Goal: Task Accomplishment & Management: Complete application form

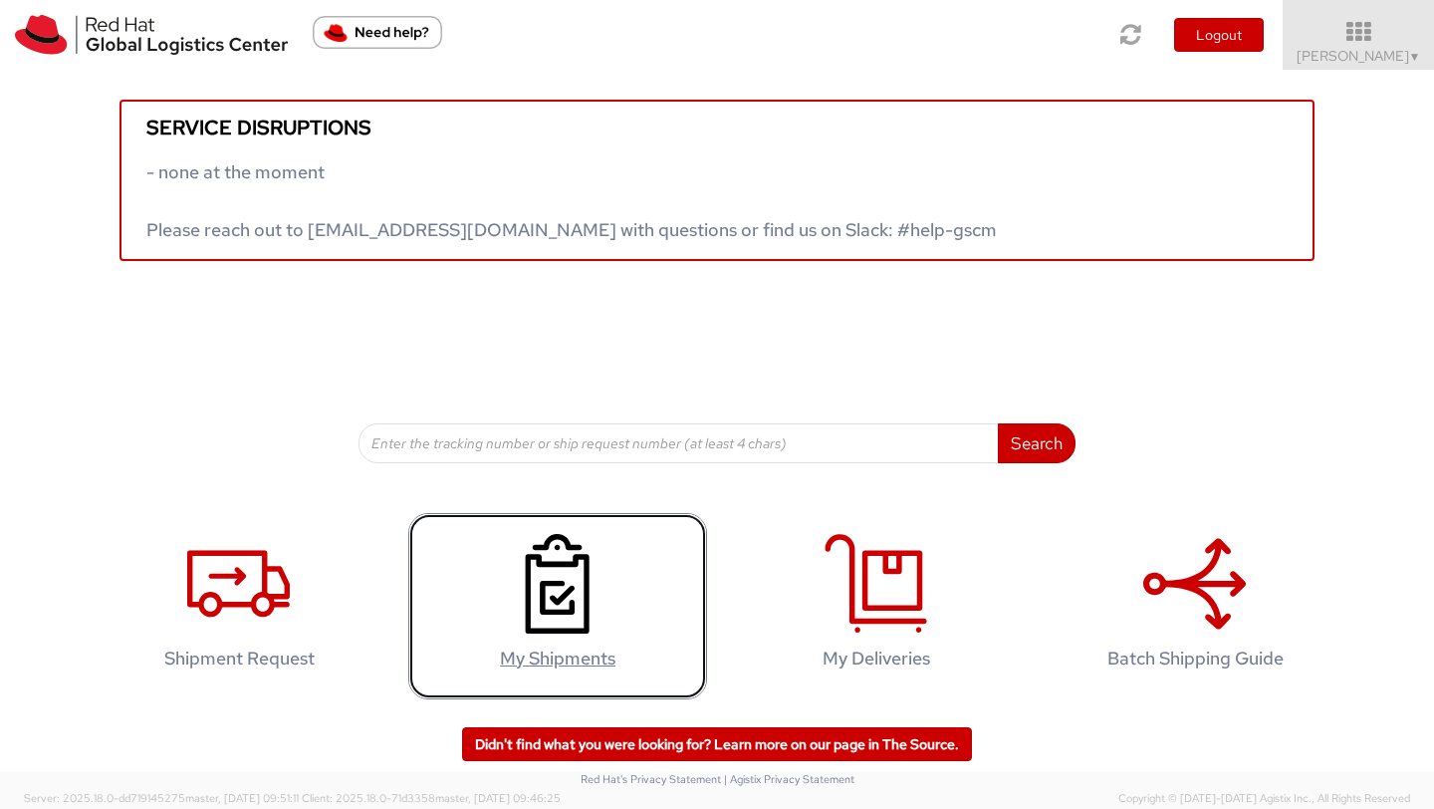
click at [567, 637] on link "My Shipments" at bounding box center [557, 606] width 299 height 186
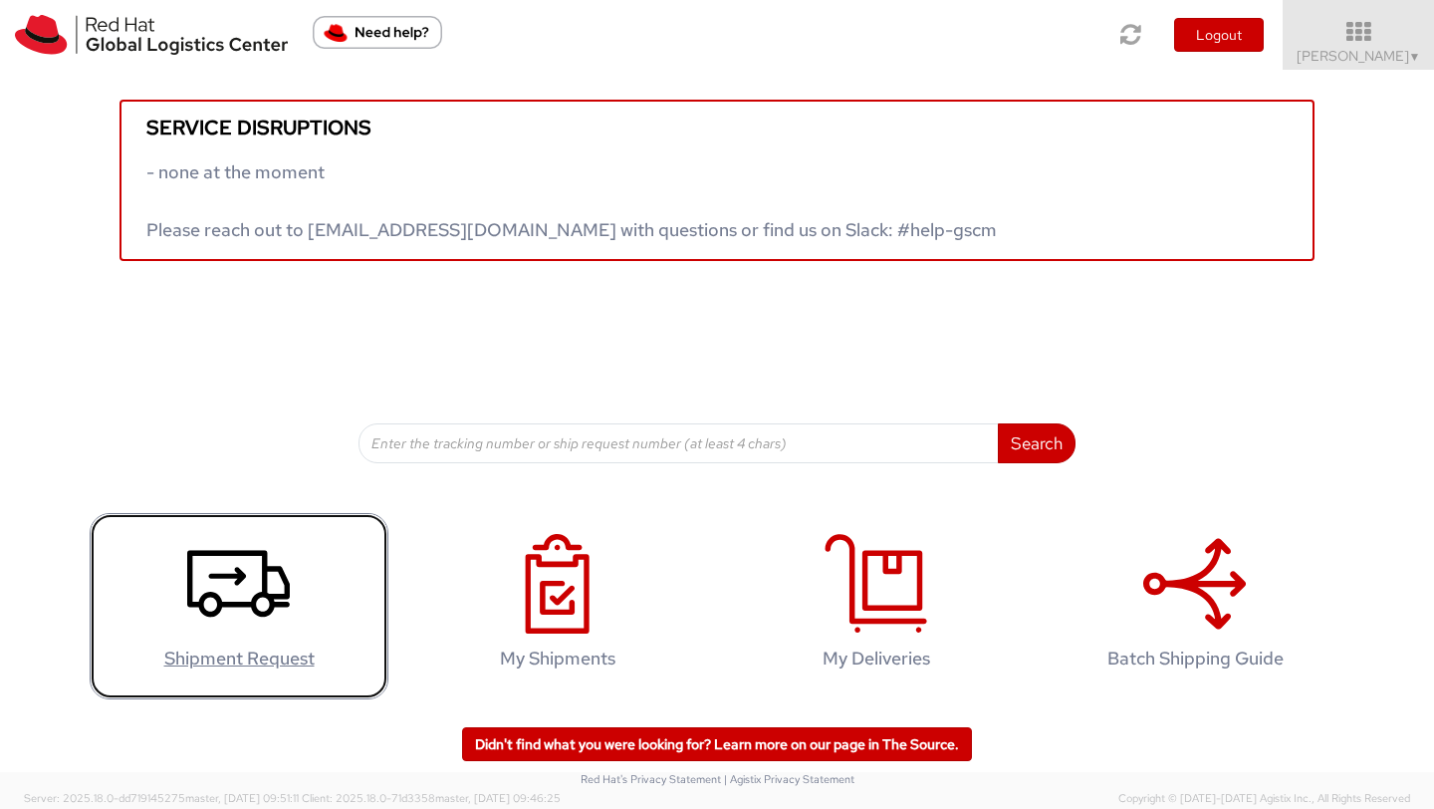
click at [206, 614] on use at bounding box center [238, 583] width 103 height 67
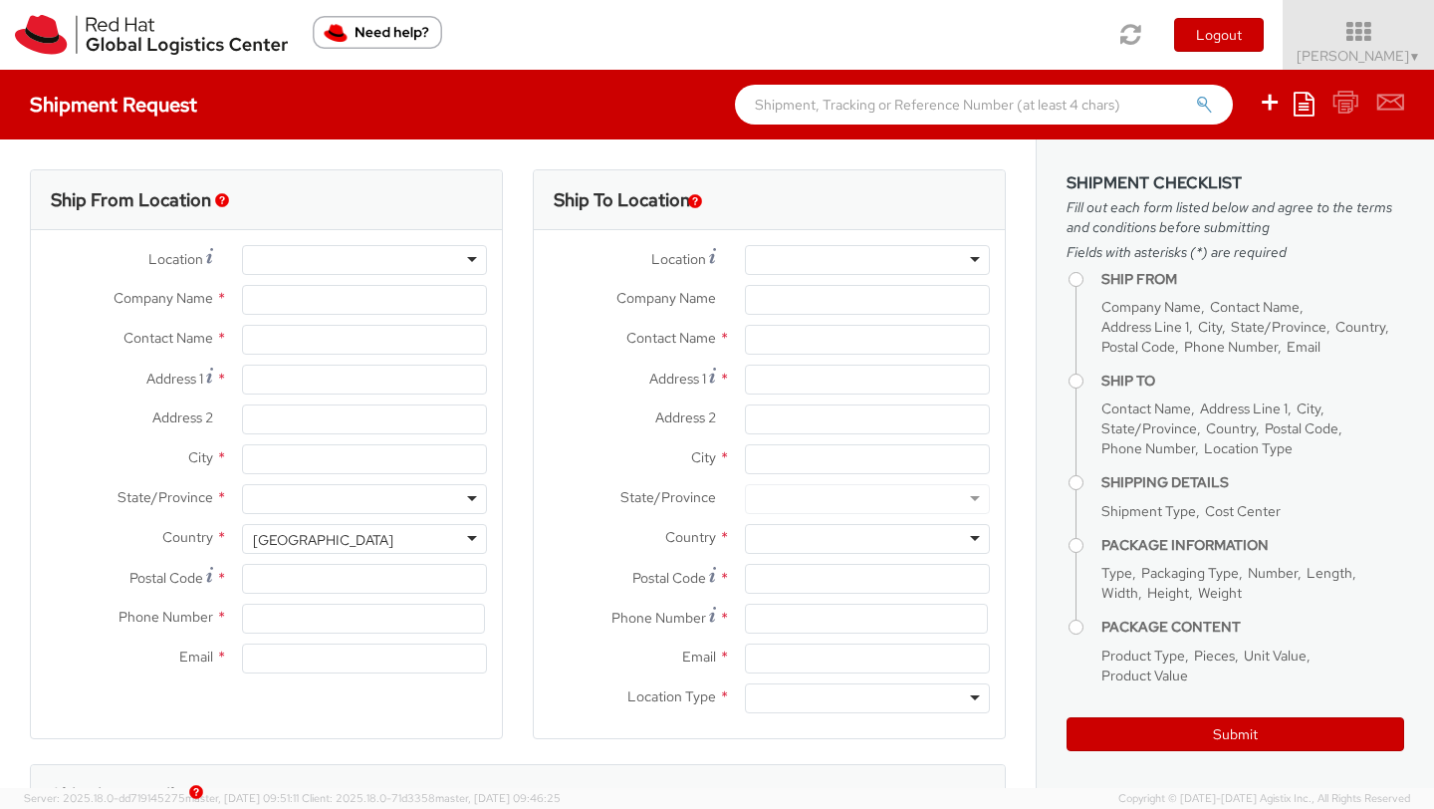
click at [396, 255] on div at bounding box center [364, 260] width 245 height 30
select select
select select "522"
click at [454, 262] on div at bounding box center [364, 260] width 245 height 30
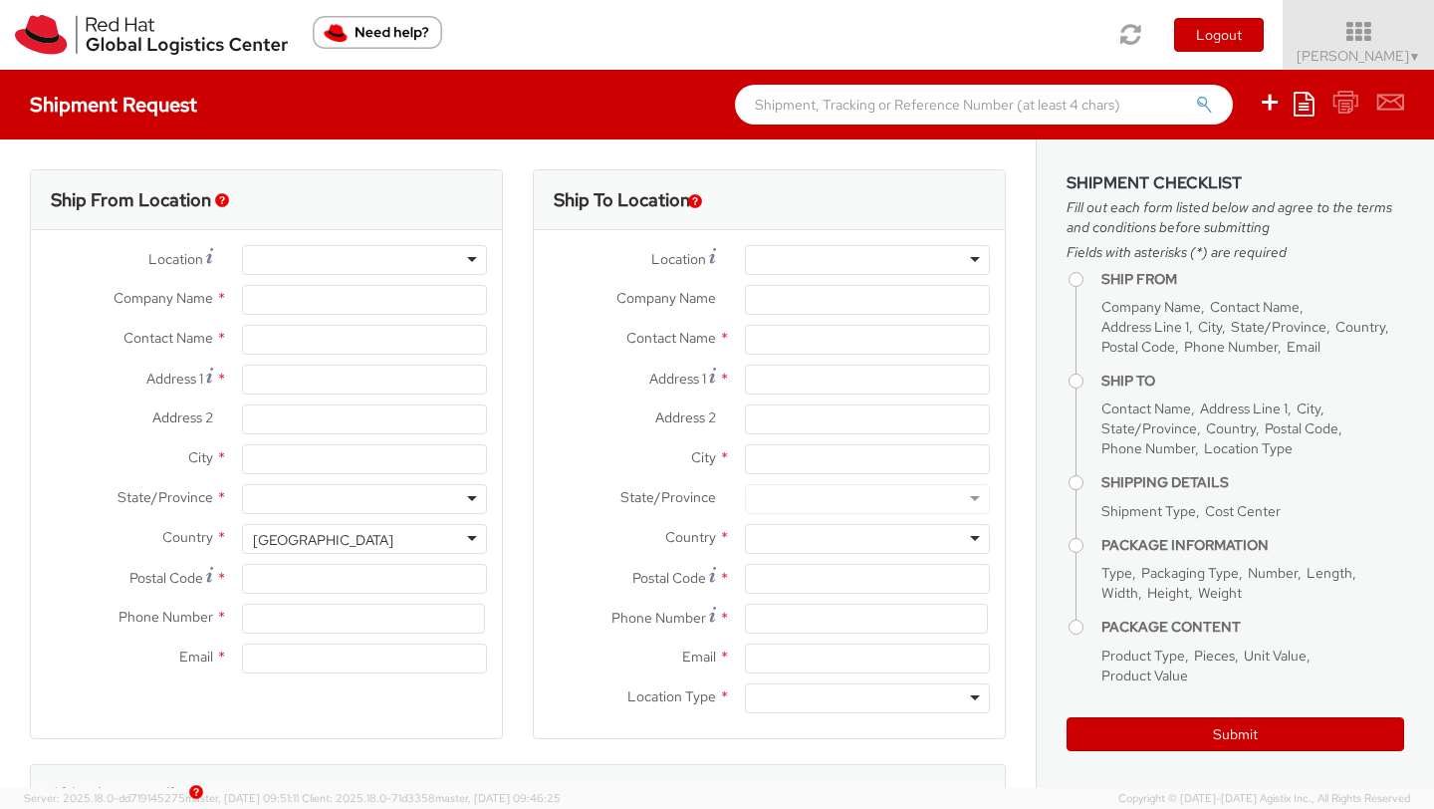
type input "Red Hat SRL"
type input "[PERSON_NAME]"
type input "Via Gustavo Fara 26"
type input "MILAN"
type input "20124"
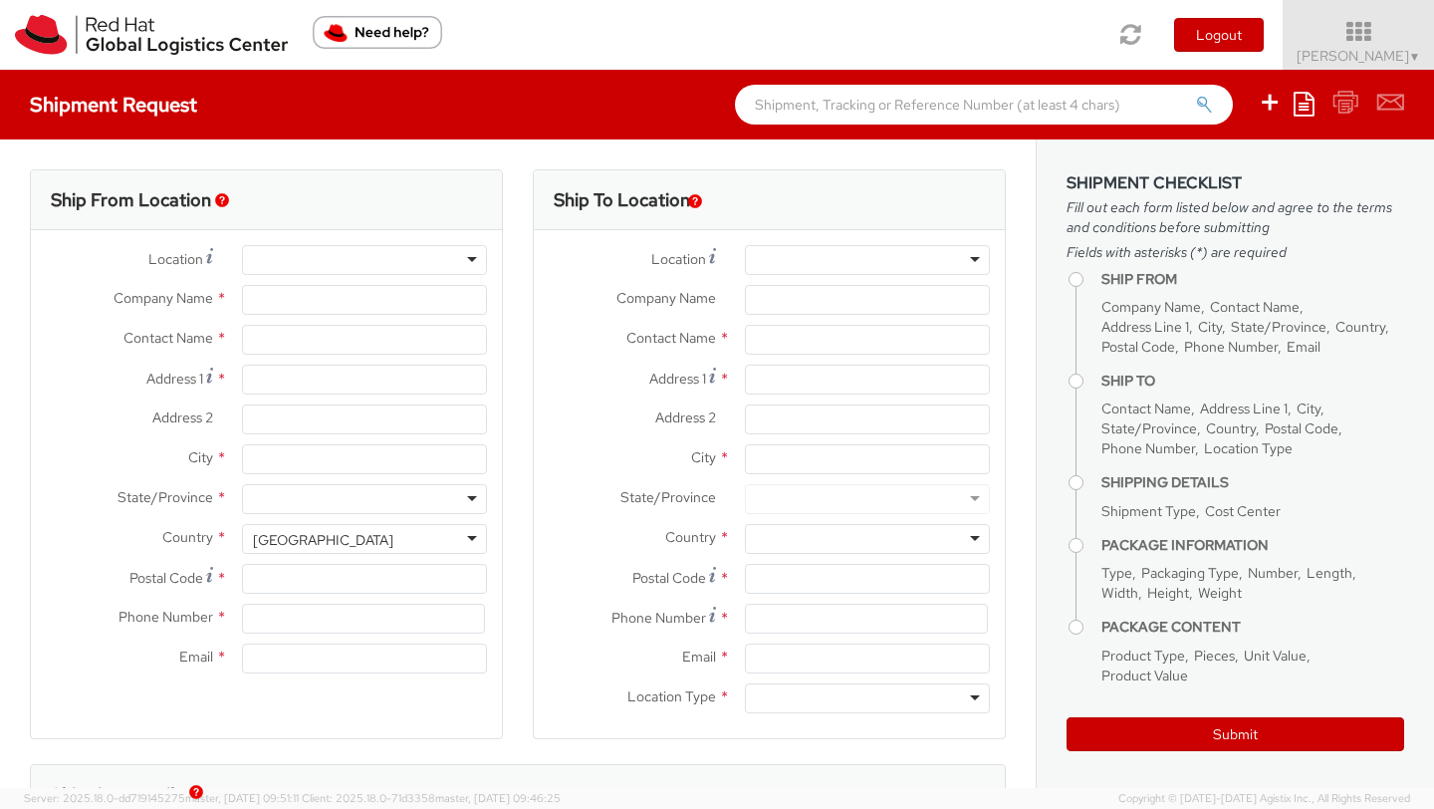
type input "39 02 360 47601"
type input "vmordent@redhat.com"
select select "CM"
select select "KGS"
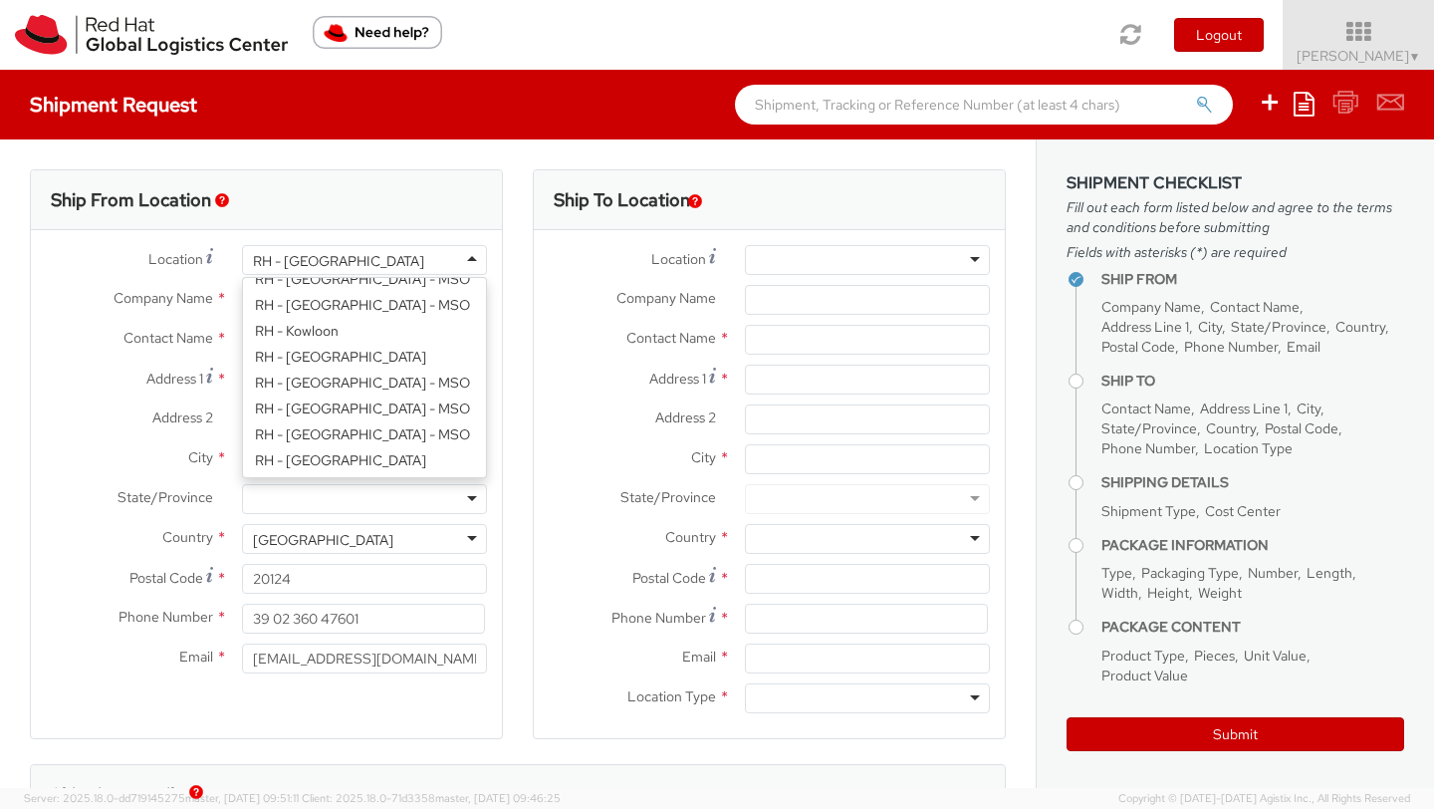
scroll to position [1915, 0]
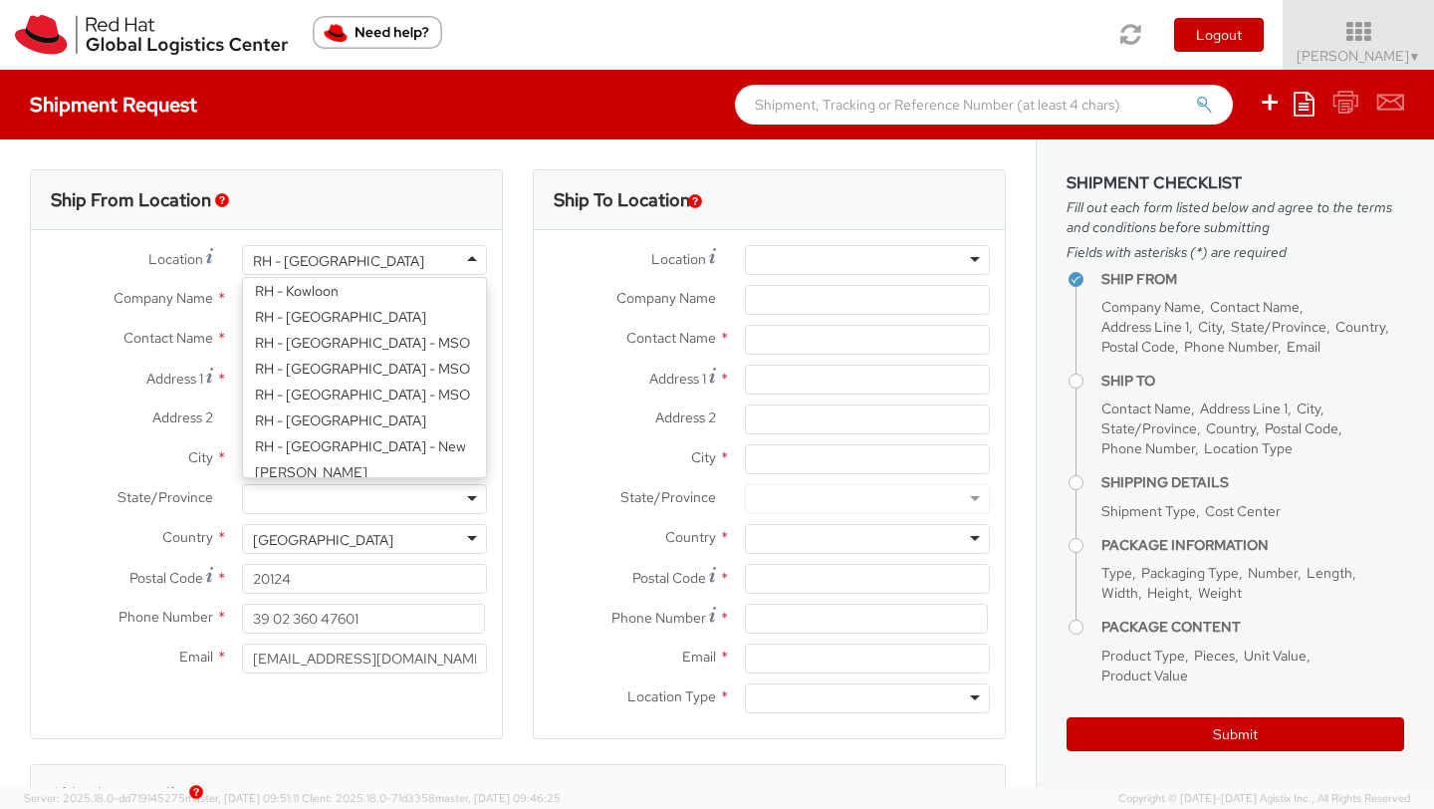
click at [327, 421] on div "Location * RH - Milan RH - Milan RH - Amsterdam - MSO RH - Amsterdam Data Cente…" at bounding box center [266, 464] width 471 height 438
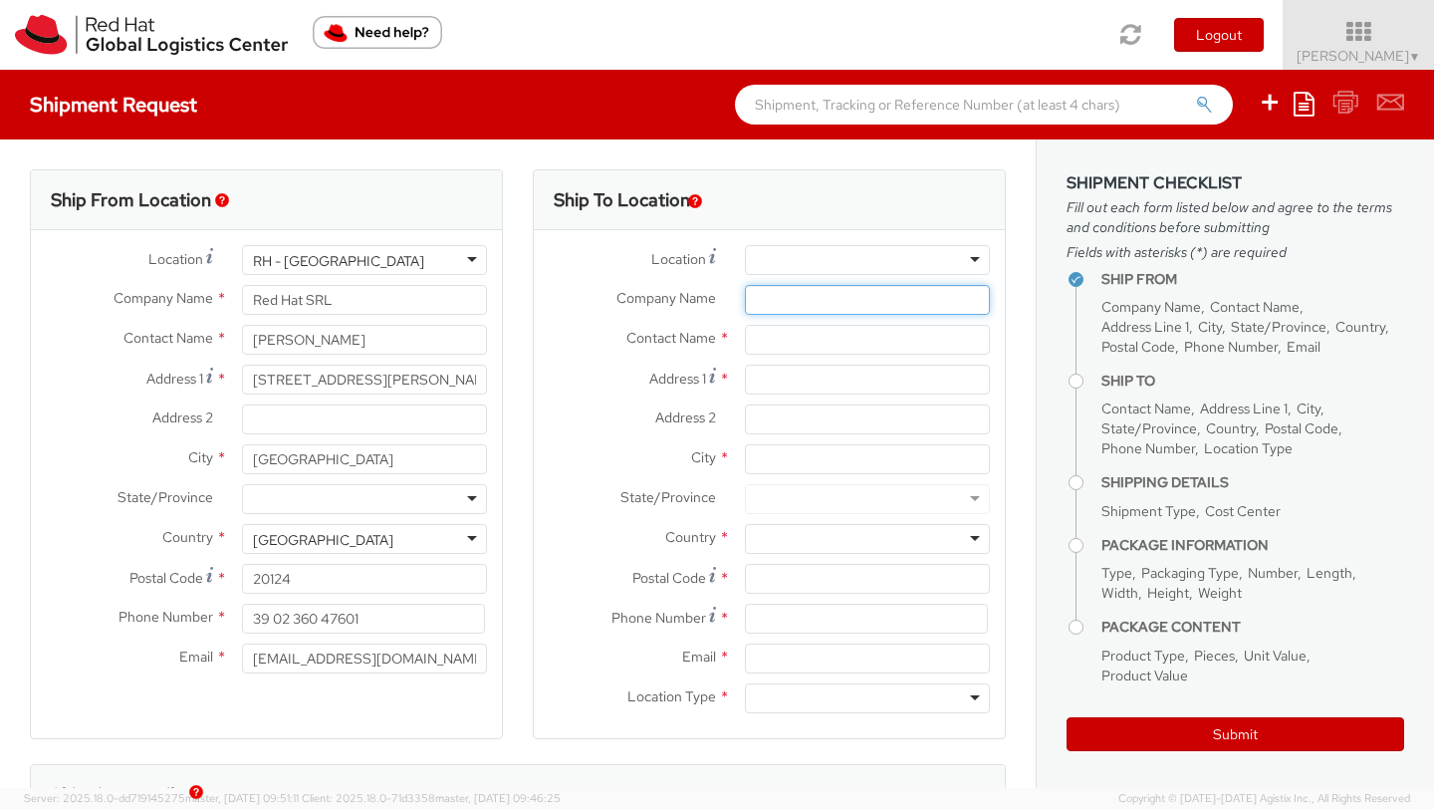
click at [781, 300] on input "Company Name *" at bounding box center [867, 300] width 245 height 30
type input "VEM Sistemi"
click at [771, 340] on input "text" at bounding box center [867, 340] width 245 height 30
type input "[PERSON_NAME]"
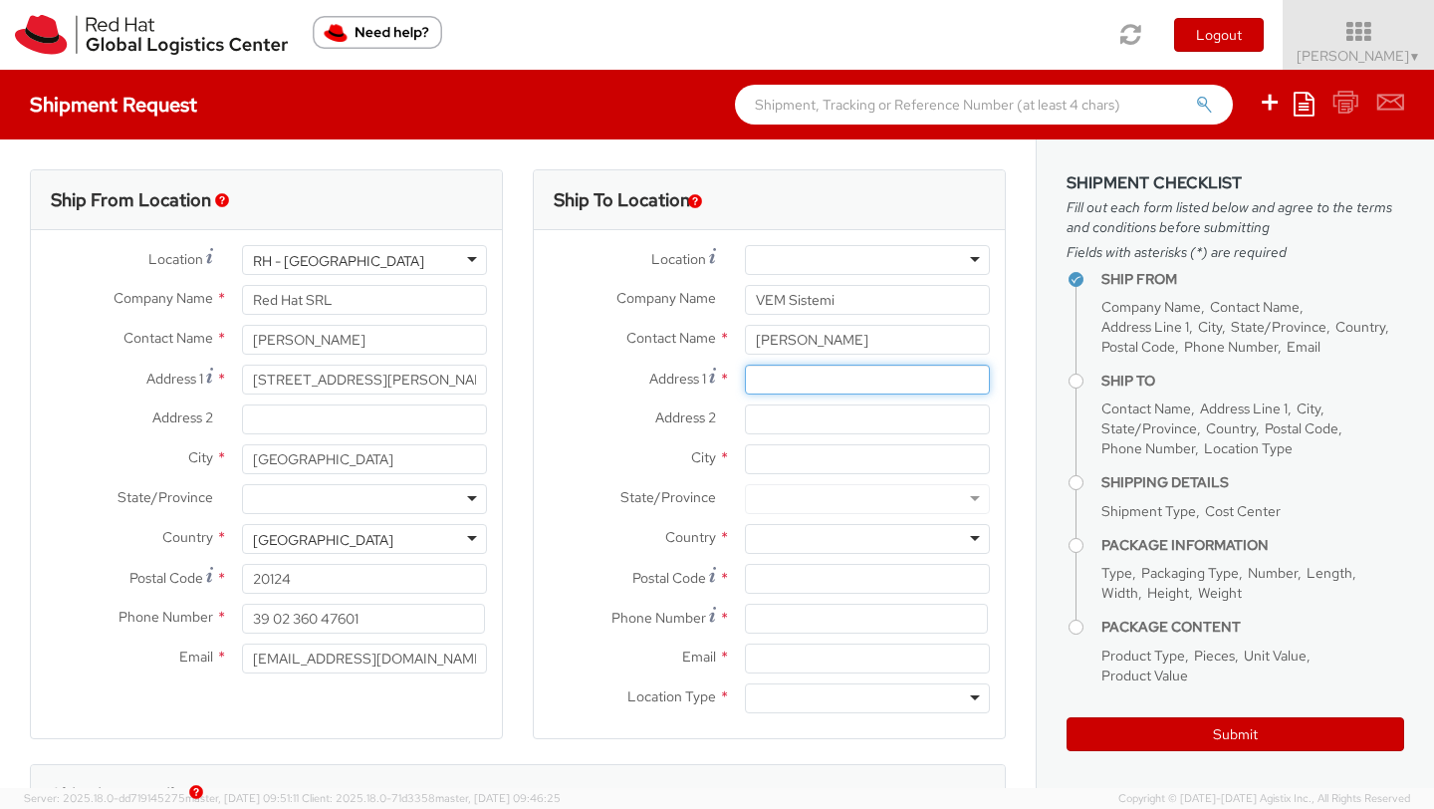
click at [829, 377] on input "Address 1 *" at bounding box center [867, 379] width 245 height 30
paste input "Via Don Sebastiano Calderoni 12 - 47122 Forlì (FC)."
click at [849, 382] on input "Via Don Sebastiano Calderoni 12 - 47122 Forlì (FC)." at bounding box center [867, 379] width 245 height 30
drag, startPoint x: 859, startPoint y: 386, endPoint x: 898, endPoint y: 386, distance: 38.8
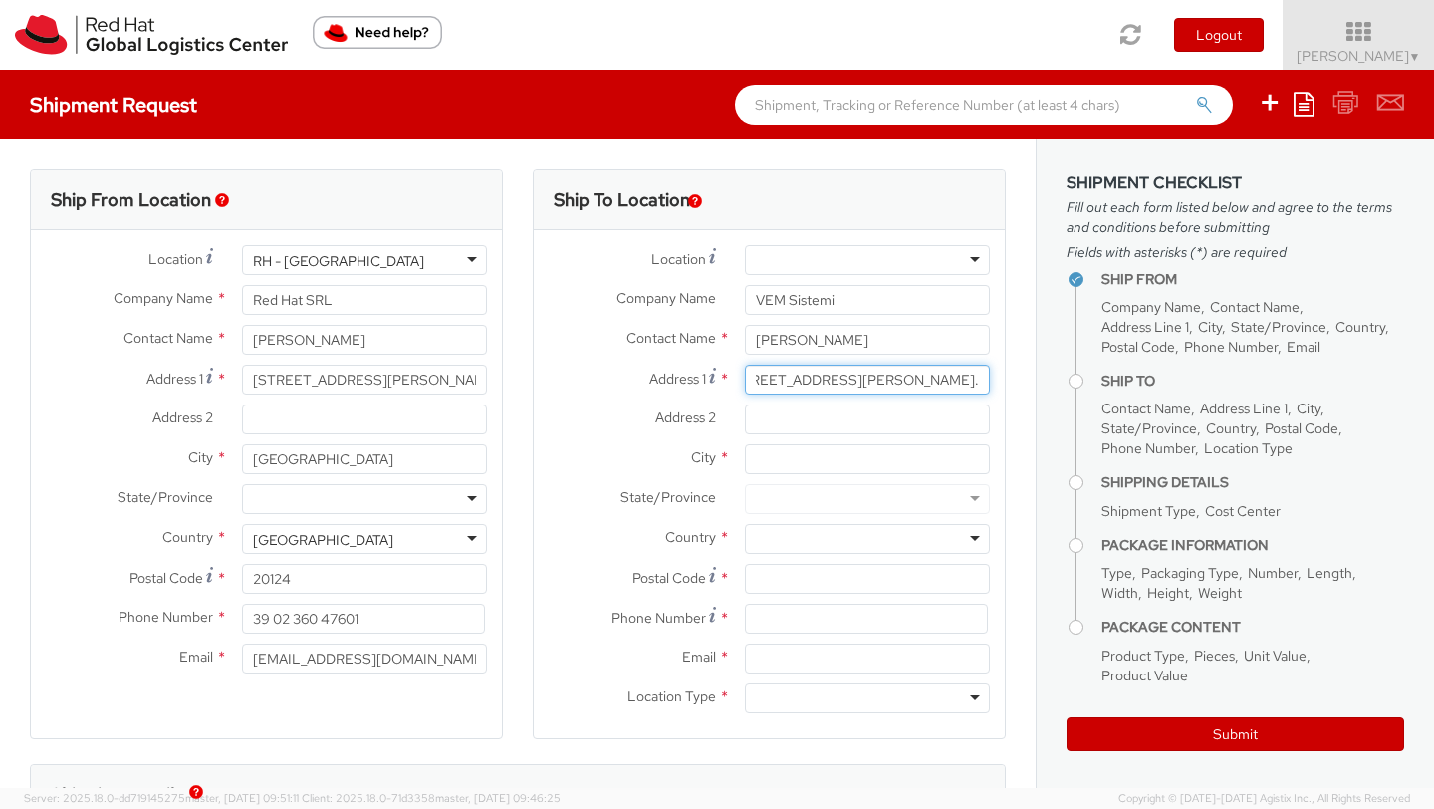
click at [898, 386] on input "Via Don Sebastiano Calderoni 12 - 47122 Forlì (FC)." at bounding box center [867, 379] width 245 height 30
type input "Via Don Sebastiano Calderoni 12 - Forlì (FC)."
click at [755, 573] on input "Postal Code *" at bounding box center [867, 579] width 245 height 30
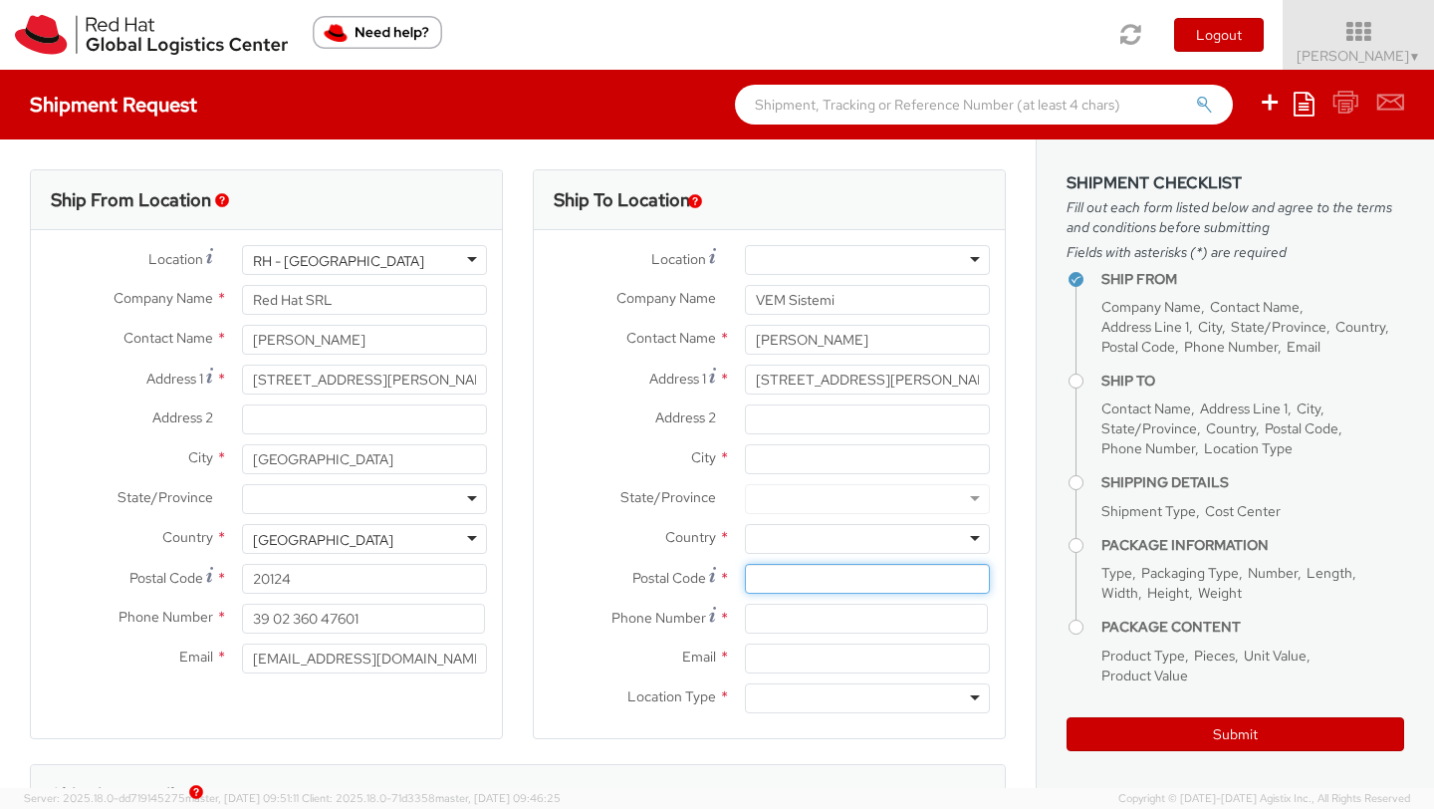
paste input "47122"
type input "47122"
click at [960, 384] on input "Via Don Sebastiano Calderoni 12 - Forlì (FC)." at bounding box center [867, 379] width 245 height 30
drag, startPoint x: 952, startPoint y: 383, endPoint x: 992, endPoint y: 383, distance: 39.8
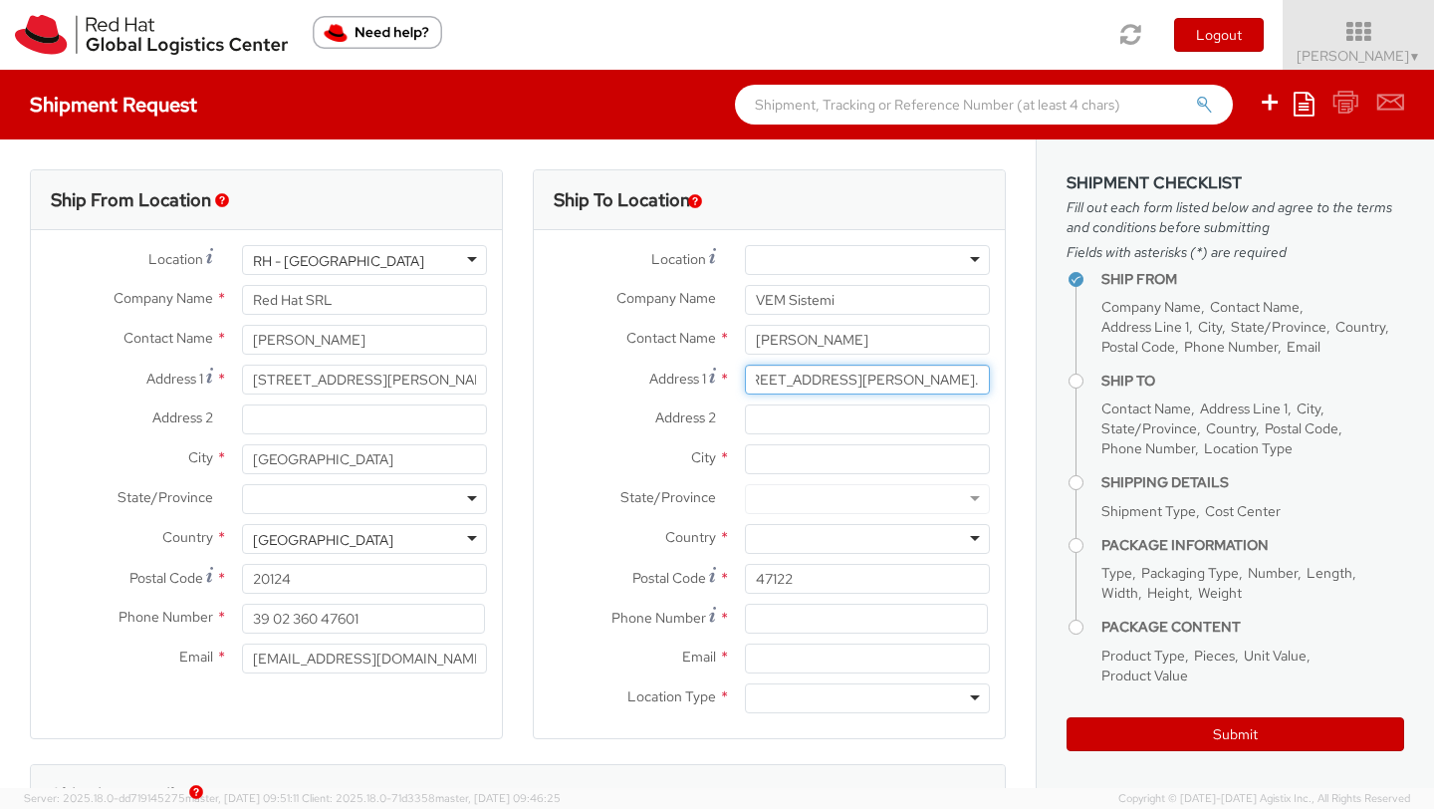
click at [992, 383] on div "Ship To Location Location * RH - Amsterdam - MSO RH - Amsterdam Data Center RH …" at bounding box center [769, 466] width 503 height 595
type input "Via Don Sebastiano Calderoni 12"
click at [754, 461] on input "City *" at bounding box center [867, 459] width 245 height 30
paste input "Forlì (FC)."
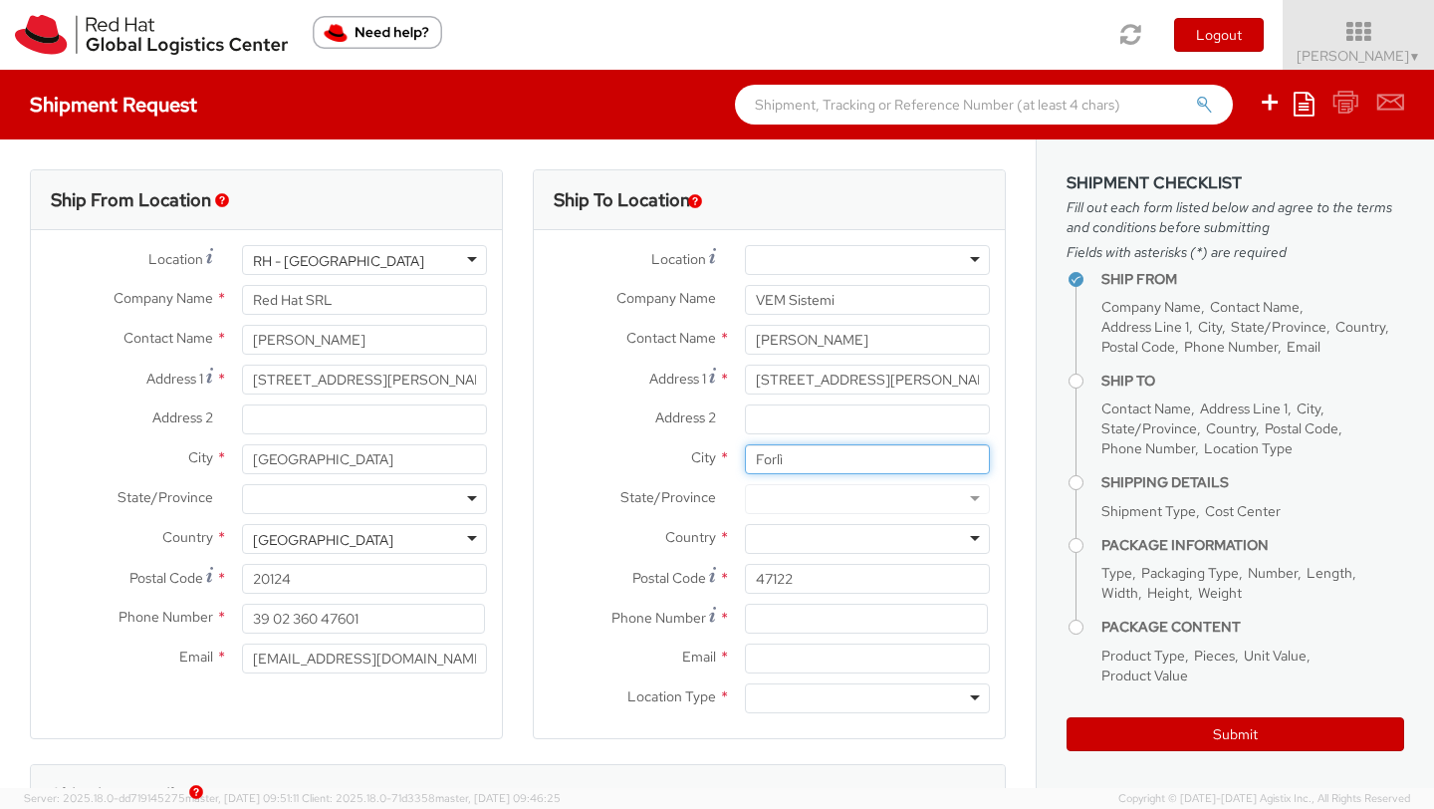
type input "Forlì"
click at [773, 493] on div at bounding box center [867, 499] width 245 height 30
click at [785, 463] on input "Forlì" at bounding box center [867, 459] width 245 height 30
click at [761, 539] on div at bounding box center [867, 539] width 245 height 30
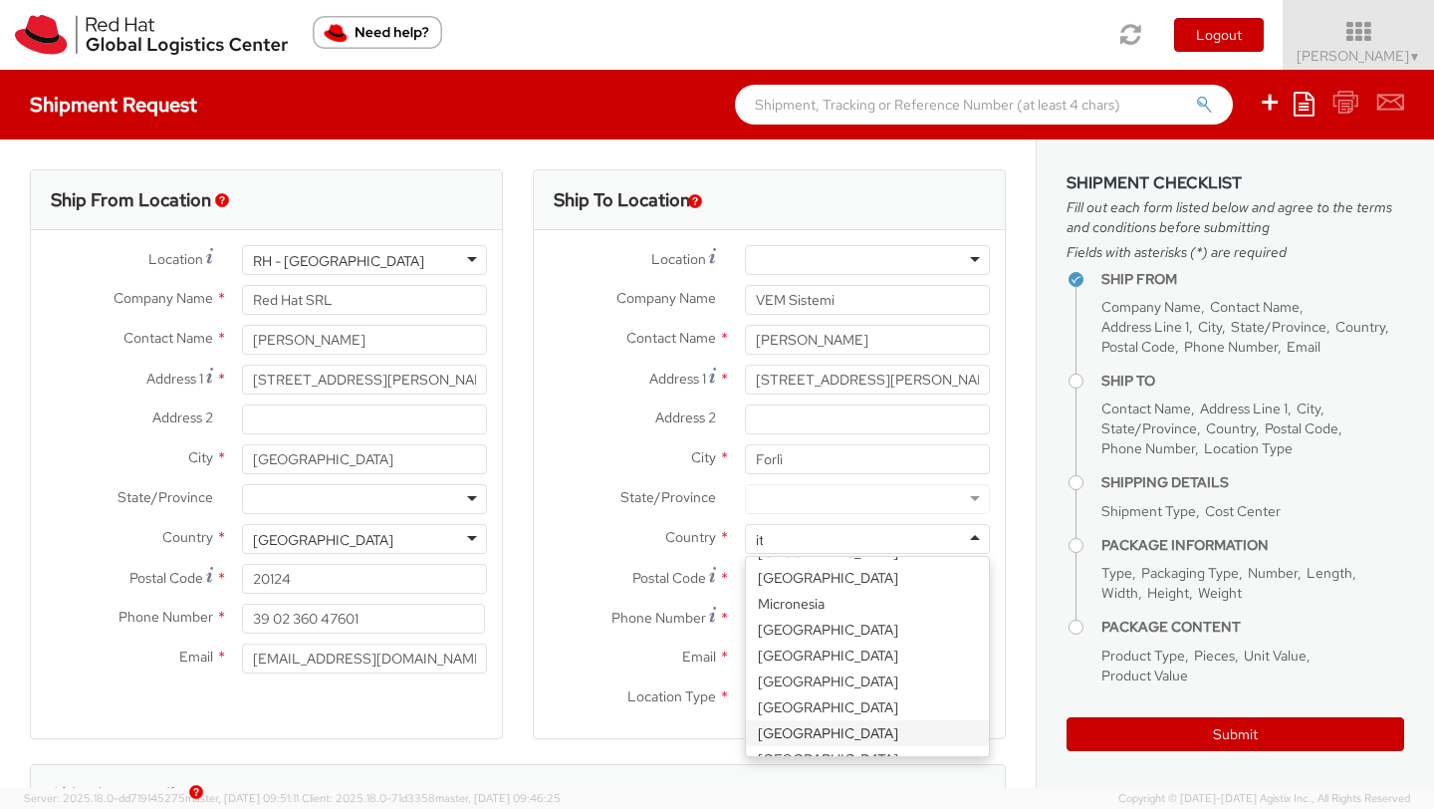
type input "ita"
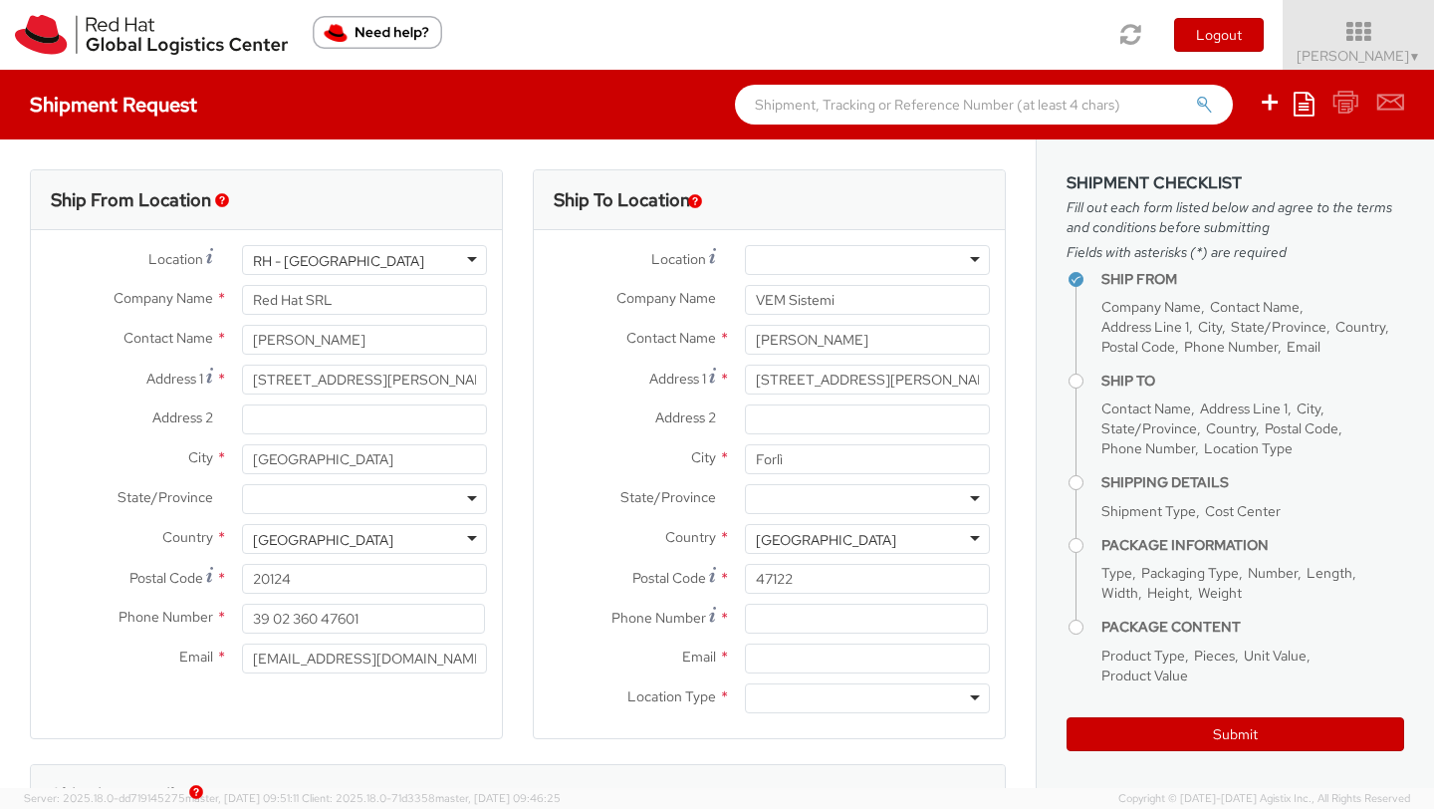
click at [774, 501] on div at bounding box center [867, 499] width 245 height 30
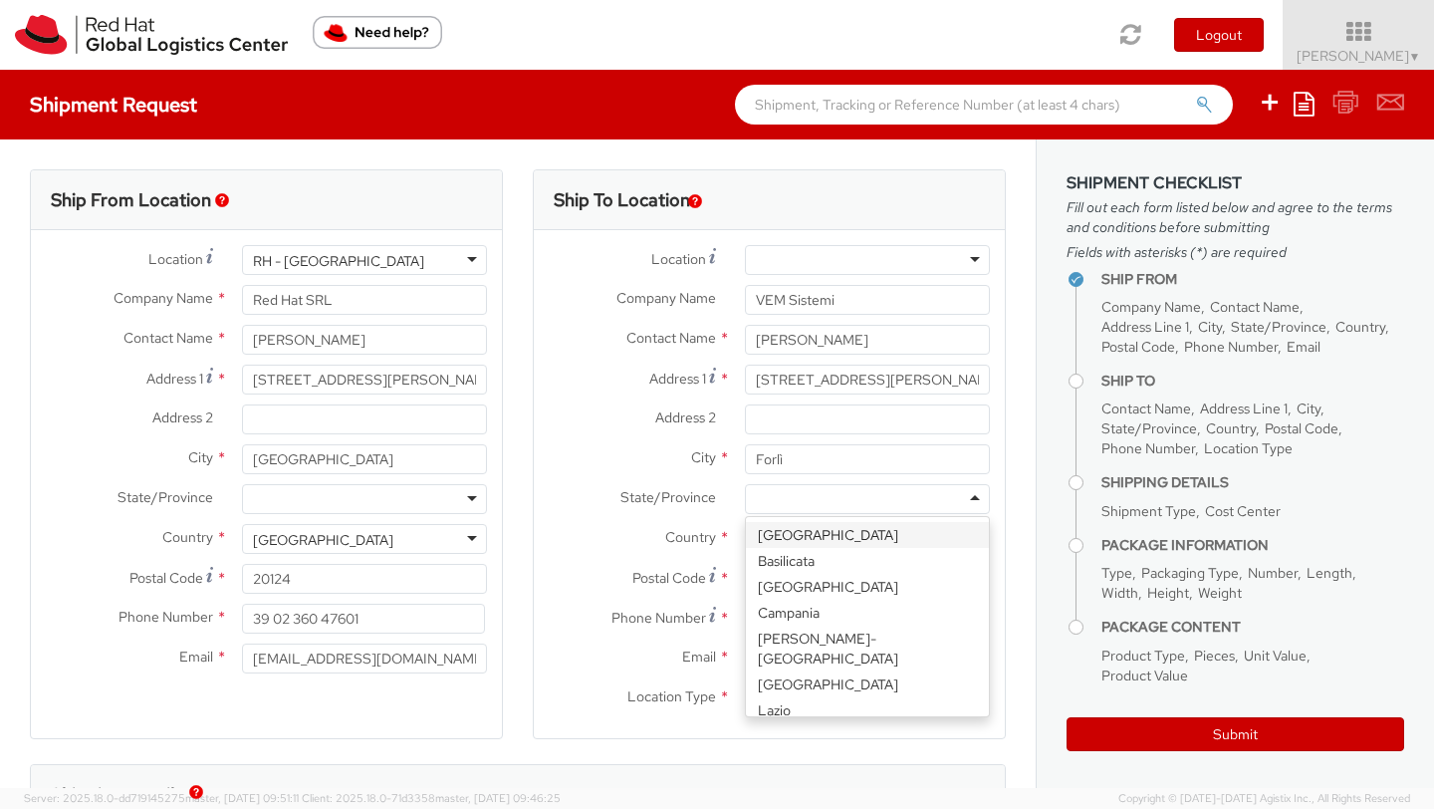
type input "F"
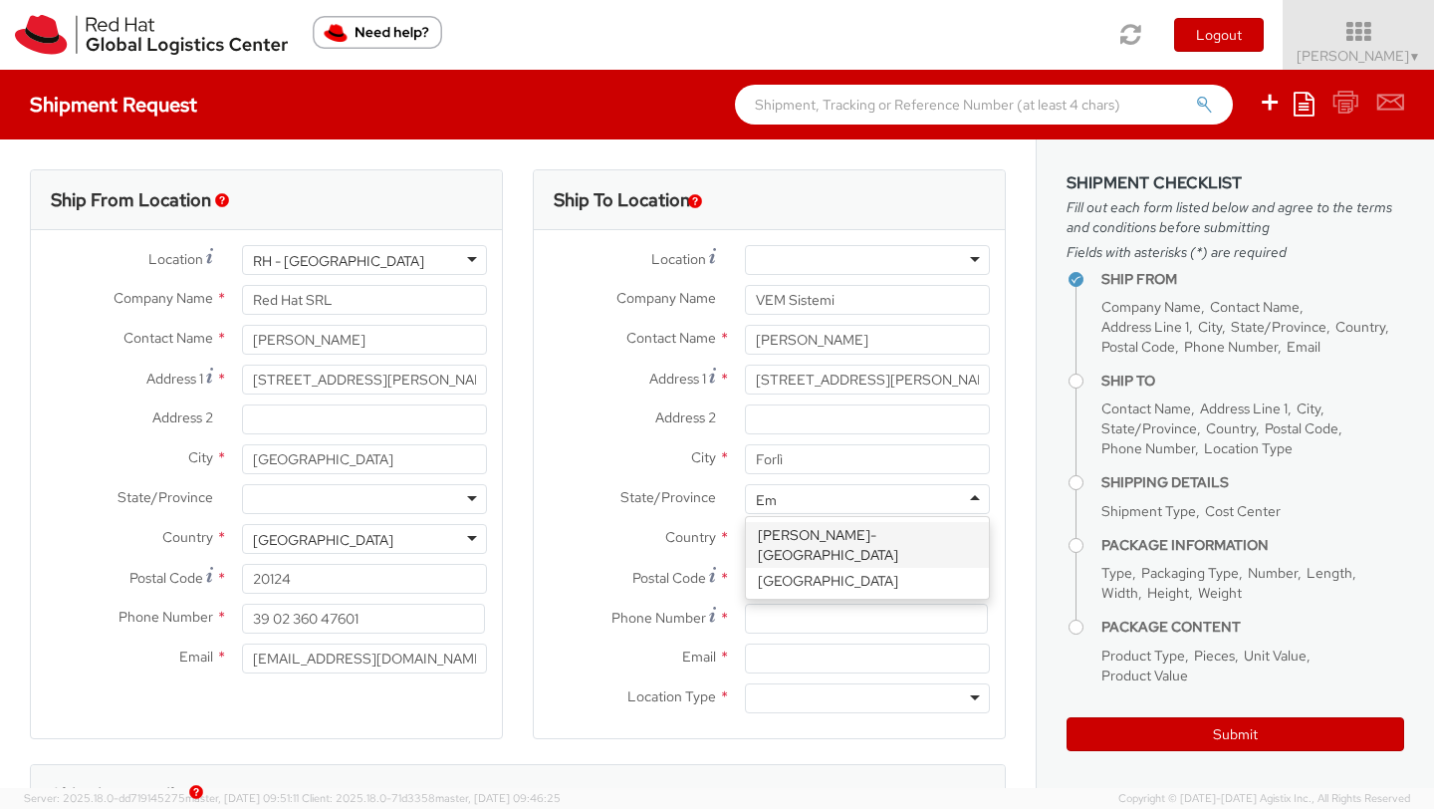
type input "Emi"
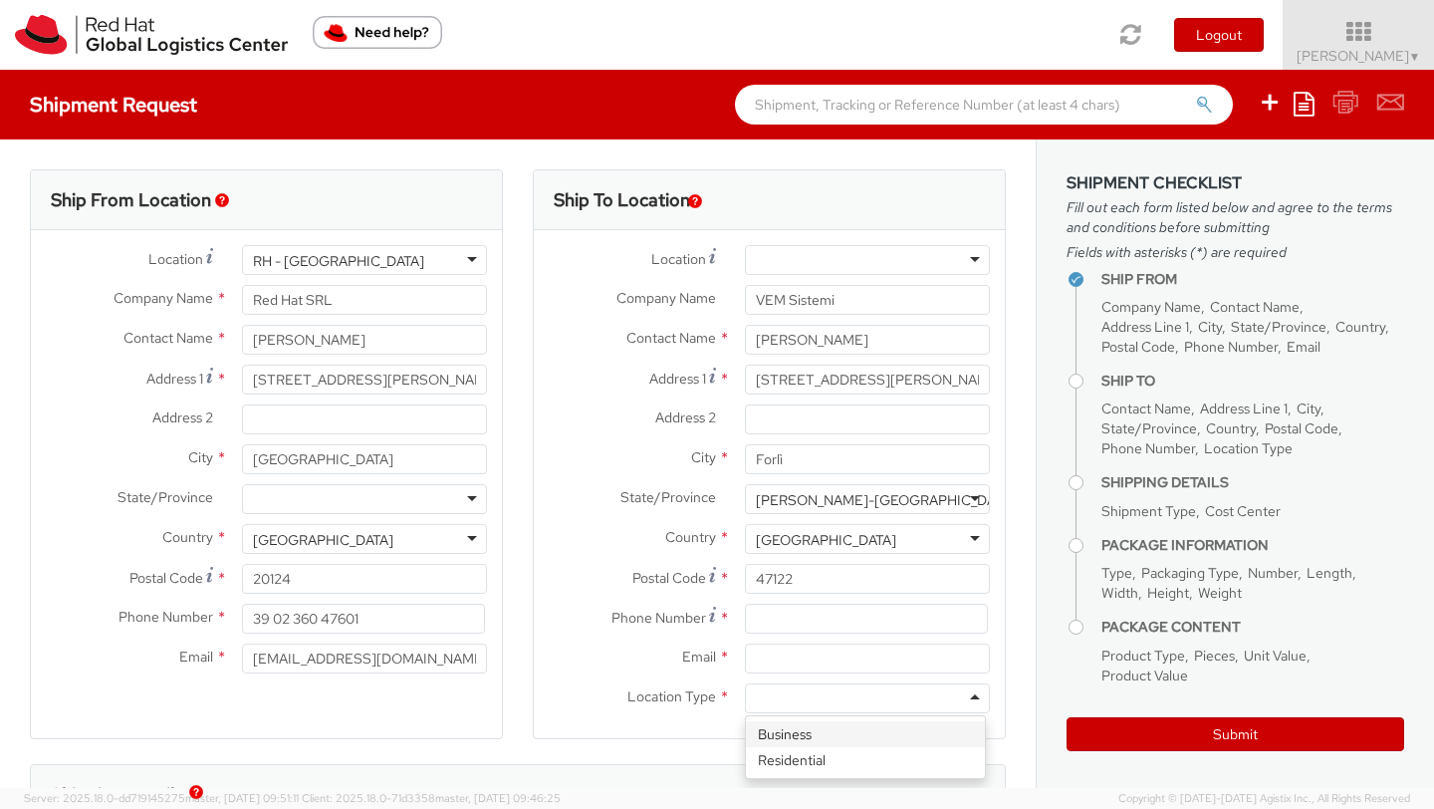
click at [761, 700] on div at bounding box center [867, 698] width 245 height 30
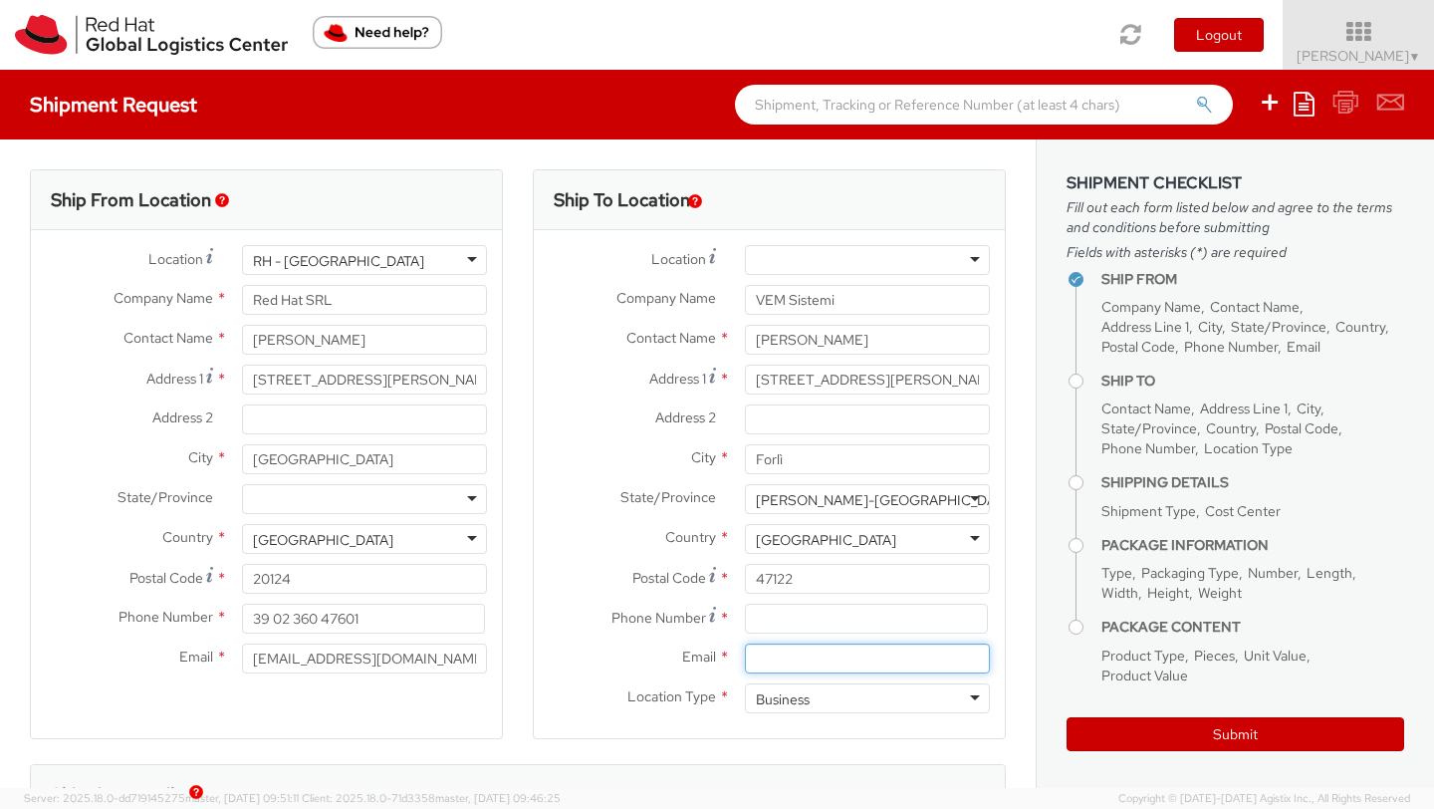
click at [756, 657] on input "Email *" at bounding box center [867, 658] width 245 height 30
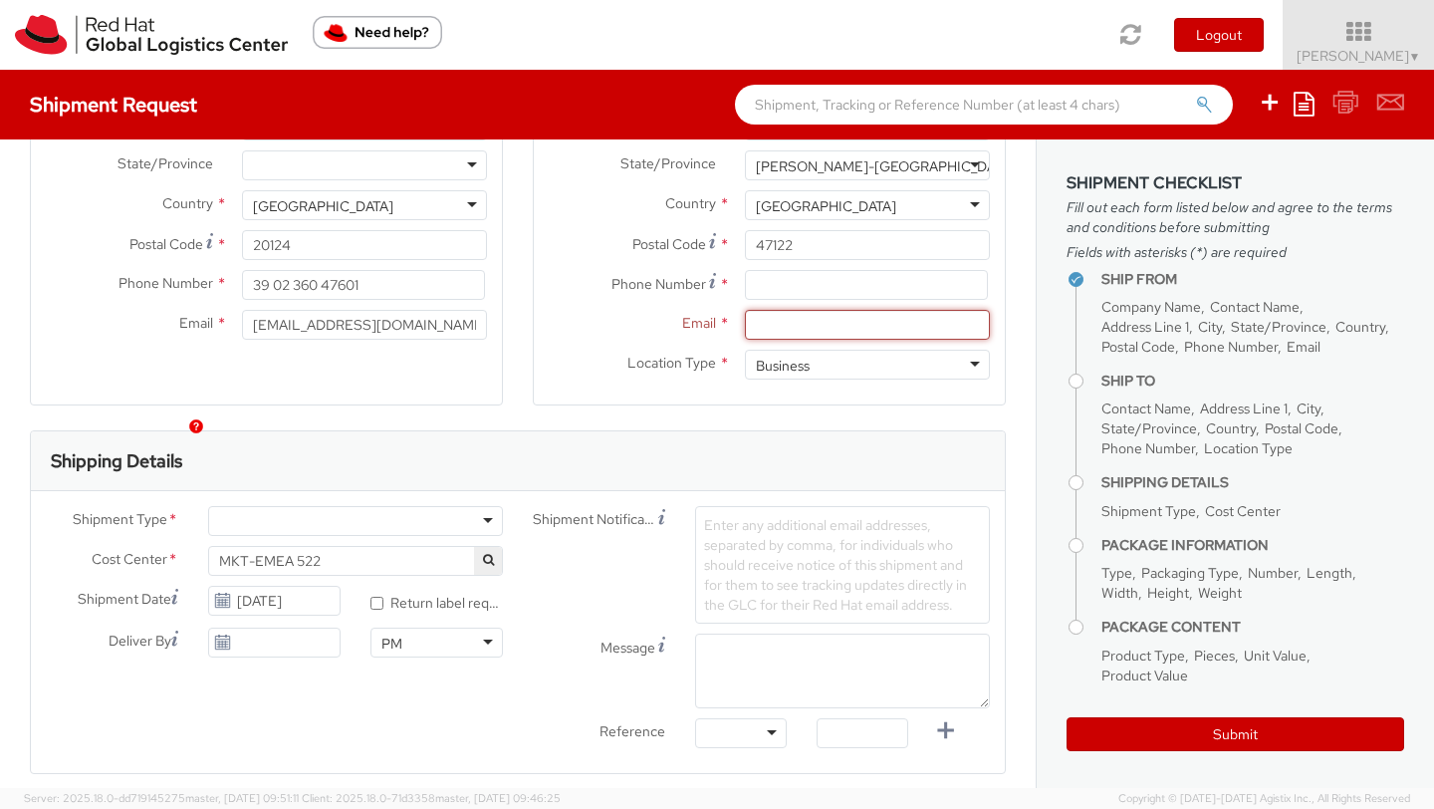
scroll to position [396, 0]
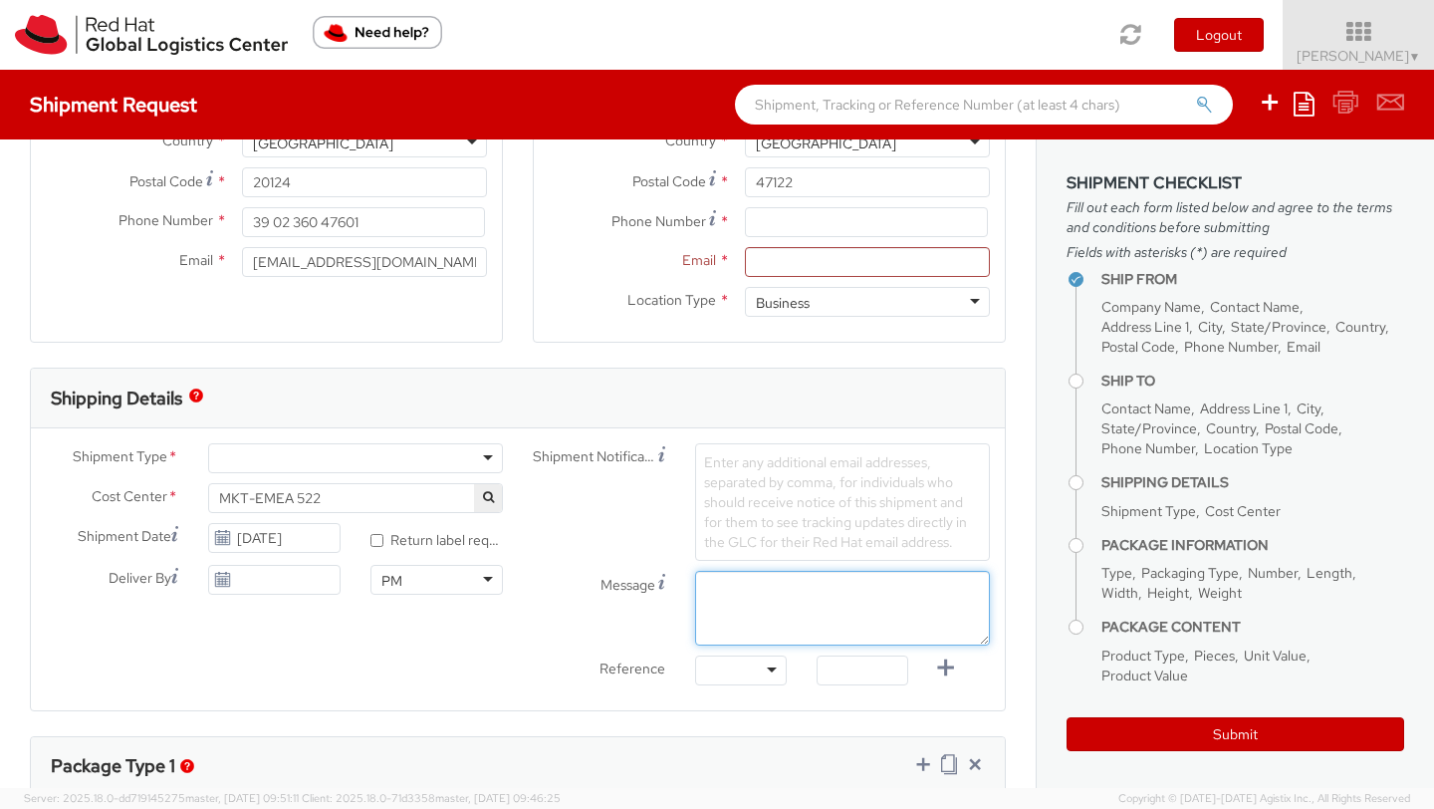
click at [777, 609] on textarea "Message" at bounding box center [842, 608] width 295 height 75
paste textarea "VEMLIVE”"
click at [777, 609] on textarea "VEMLIVE”" at bounding box center [842, 608] width 295 height 75
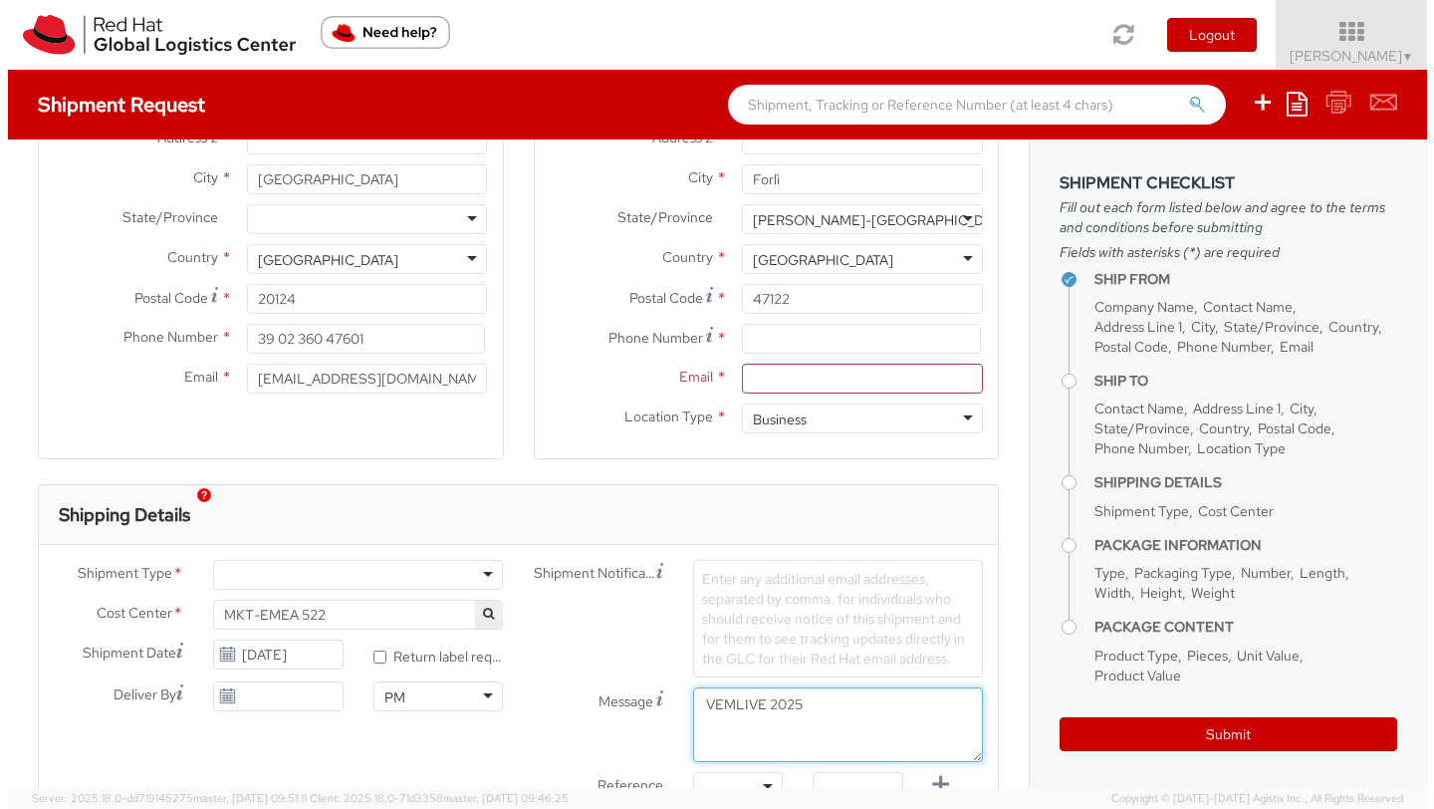
scroll to position [248, 0]
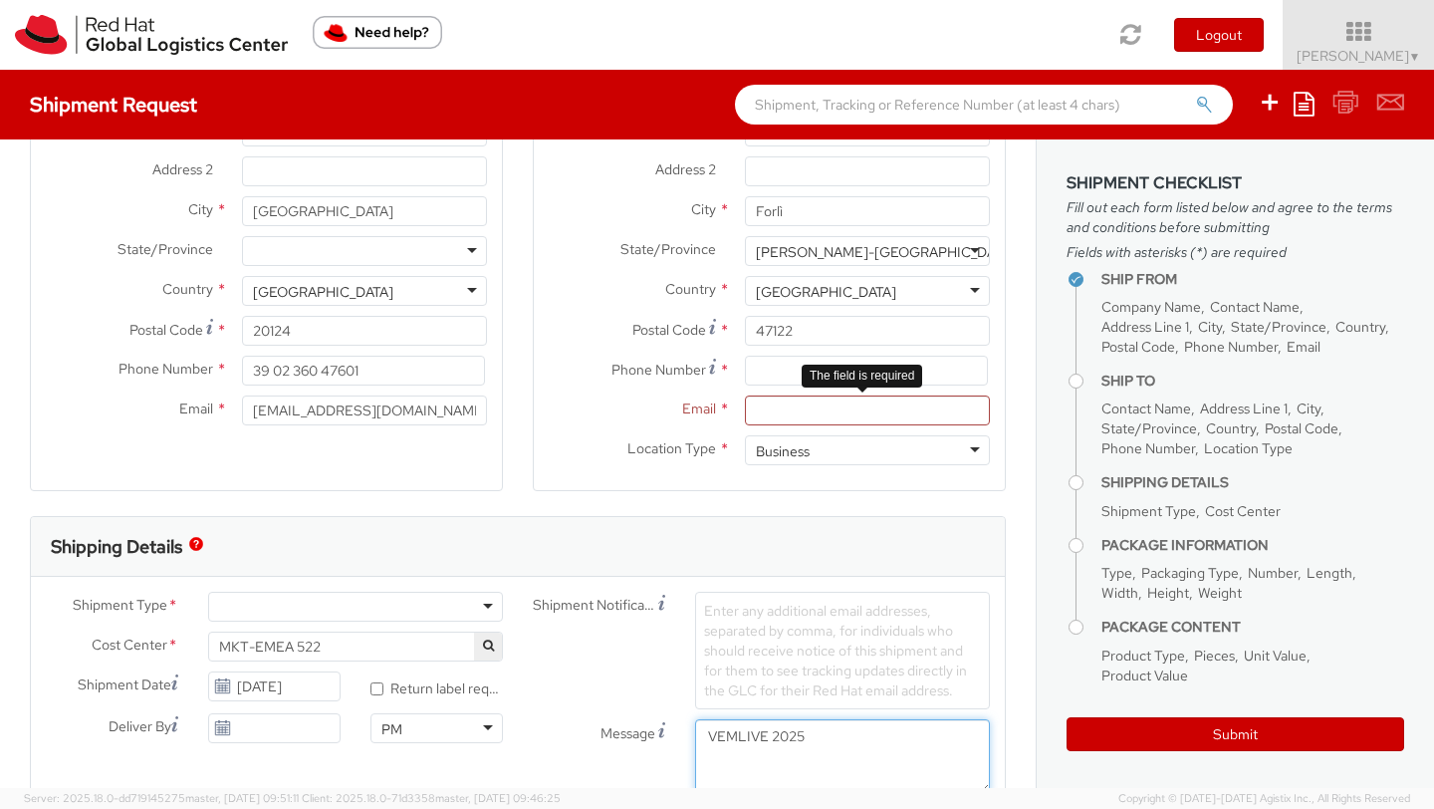
type textarea "VEMLIVE 2025"
click at [776, 416] on input "Email *" at bounding box center [867, 410] width 245 height 30
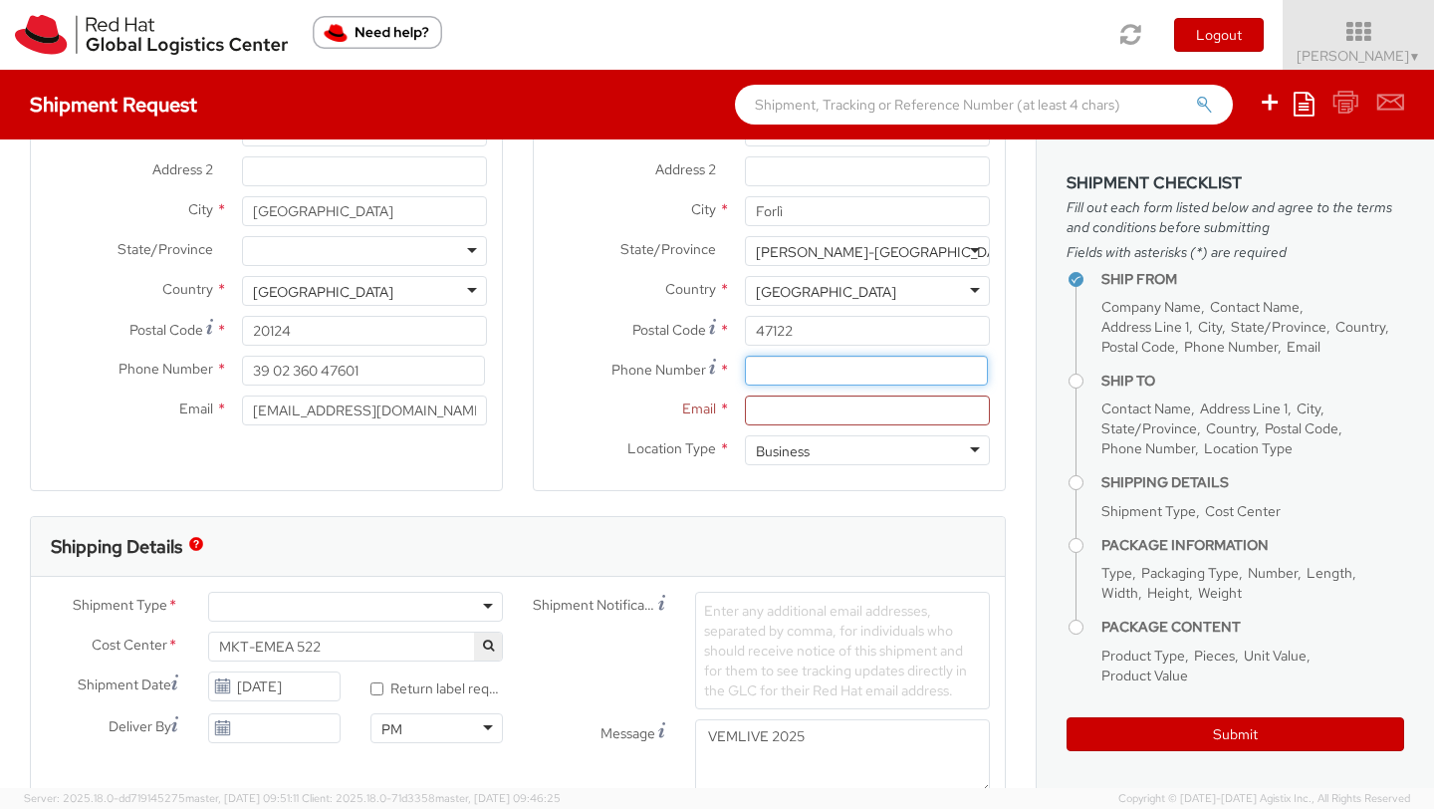
click at [805, 366] on input at bounding box center [866, 371] width 243 height 30
paste input "0543 725005"
type input "0543 725005"
click at [755, 414] on input "Email *" at bounding box center [867, 410] width 245 height 30
paste input "sara.organi@vem.com"
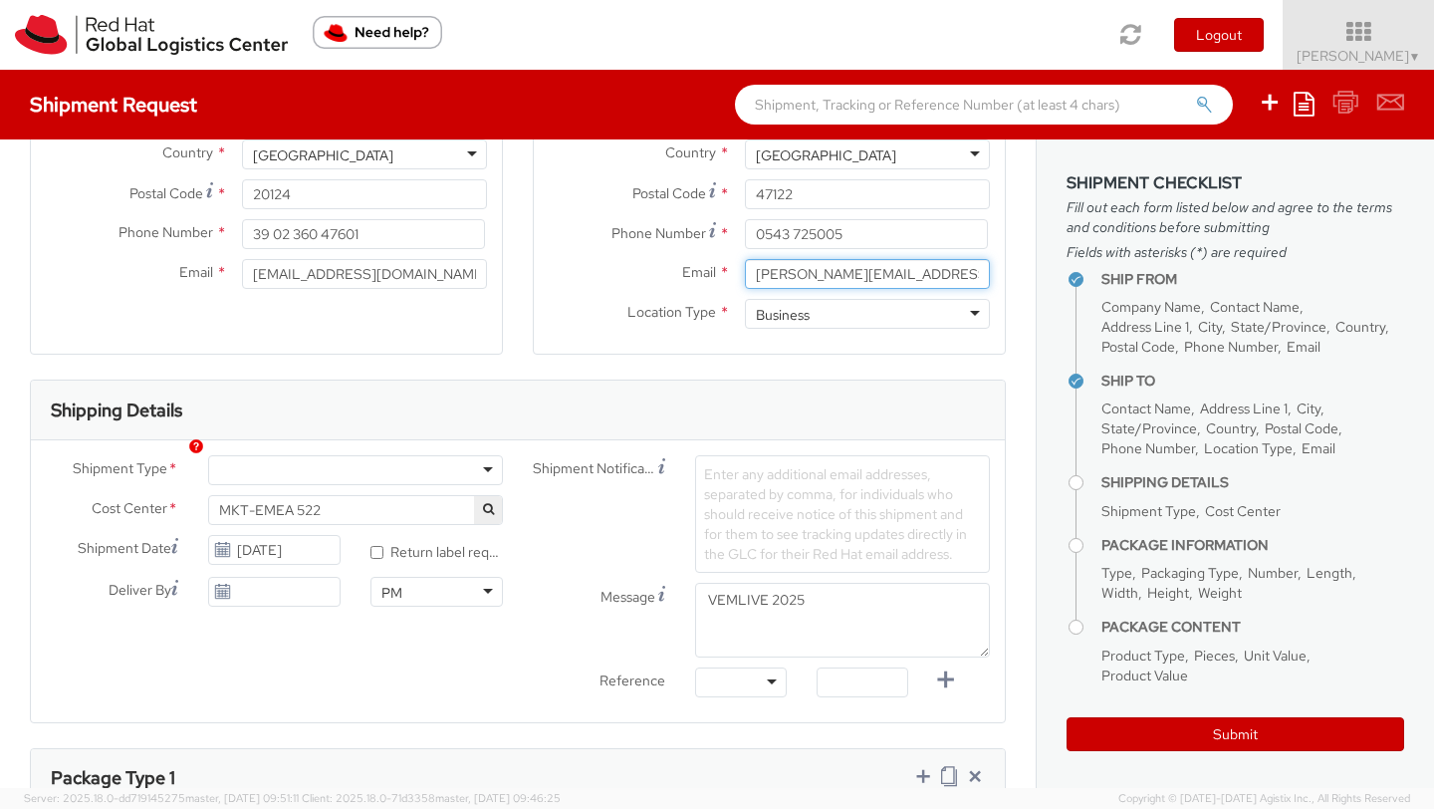
scroll to position [440, 0]
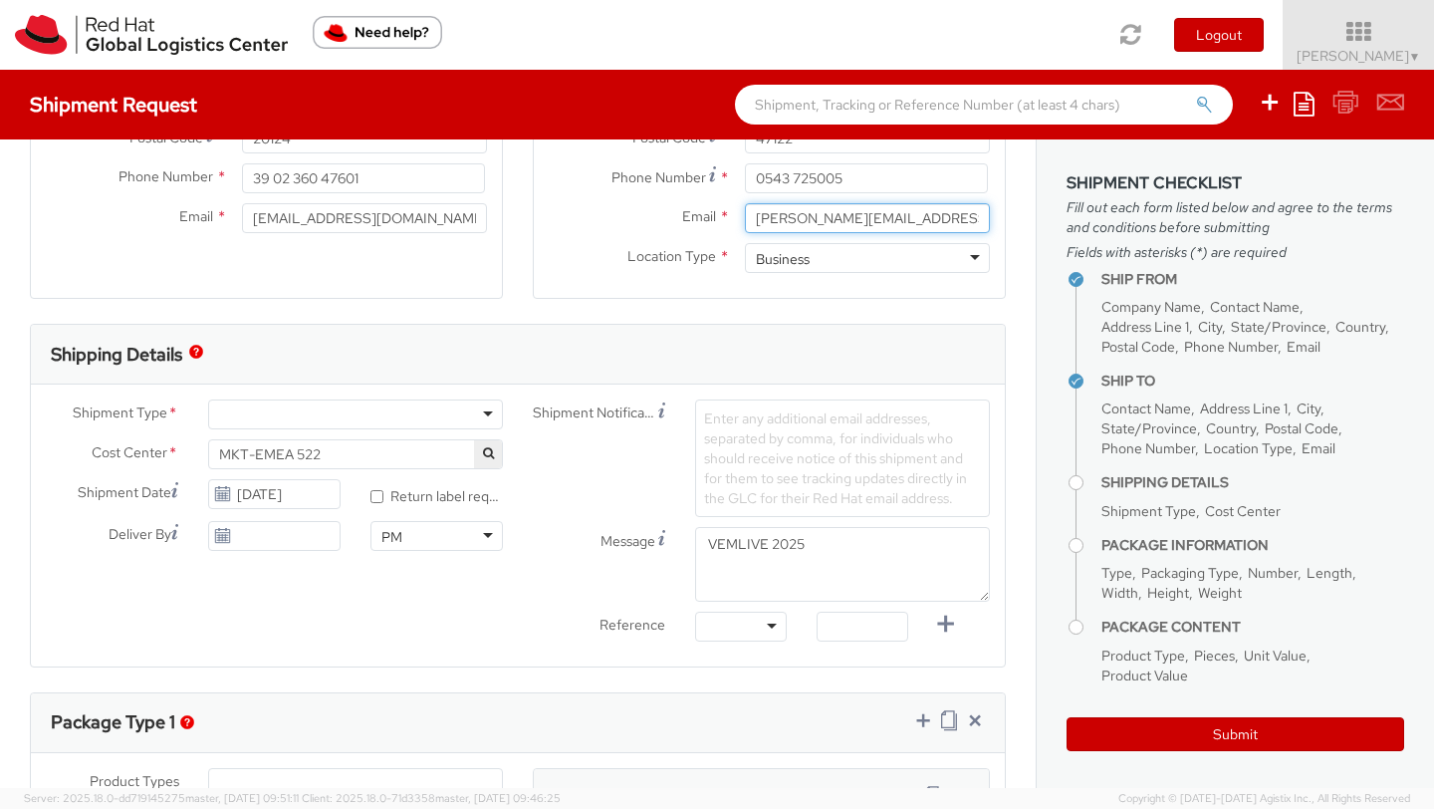
type input "sara.organi@vem.com"
click at [477, 421] on div at bounding box center [355, 414] width 295 height 30
click at [292, 532] on input "09/11/2025" at bounding box center [274, 536] width 132 height 30
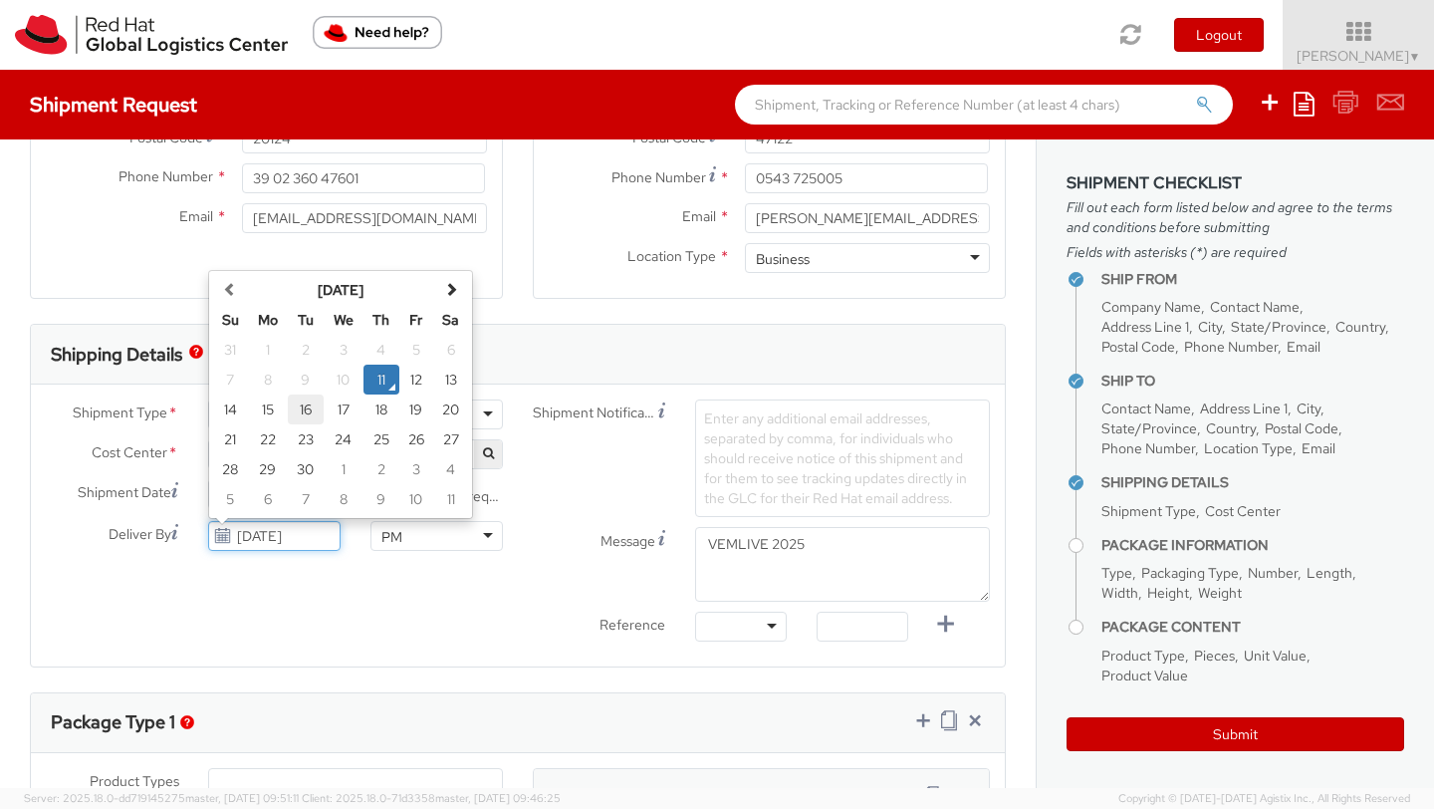
click at [298, 406] on td "16" at bounding box center [306, 409] width 36 height 30
type input "09/16/2025"
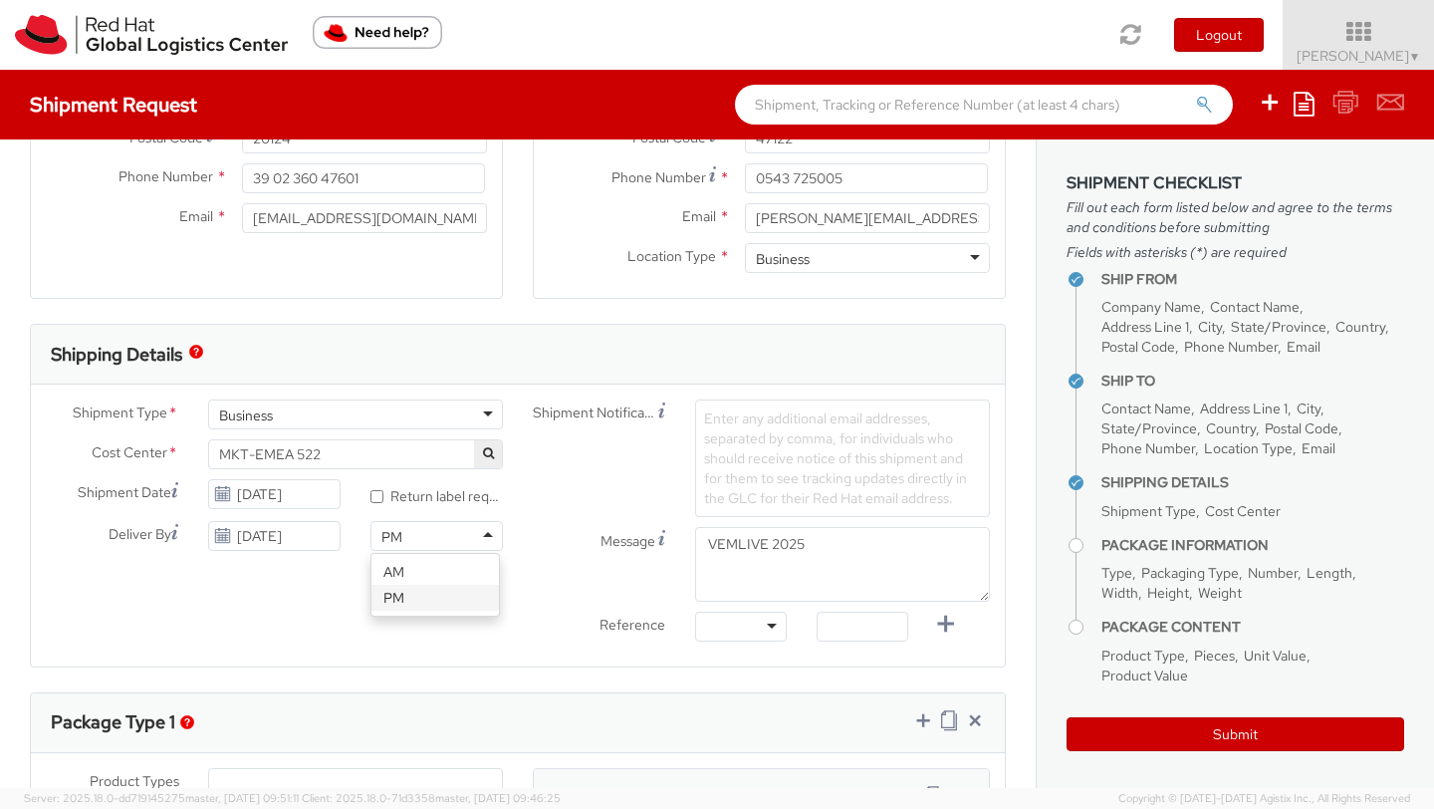
click at [443, 539] on div "PM" at bounding box center [436, 536] width 132 height 30
click at [350, 580] on div "Shipment Type * Business Business Batch Business Cost Center * MKT-EMEA 522 MKT…" at bounding box center [518, 525] width 974 height 252
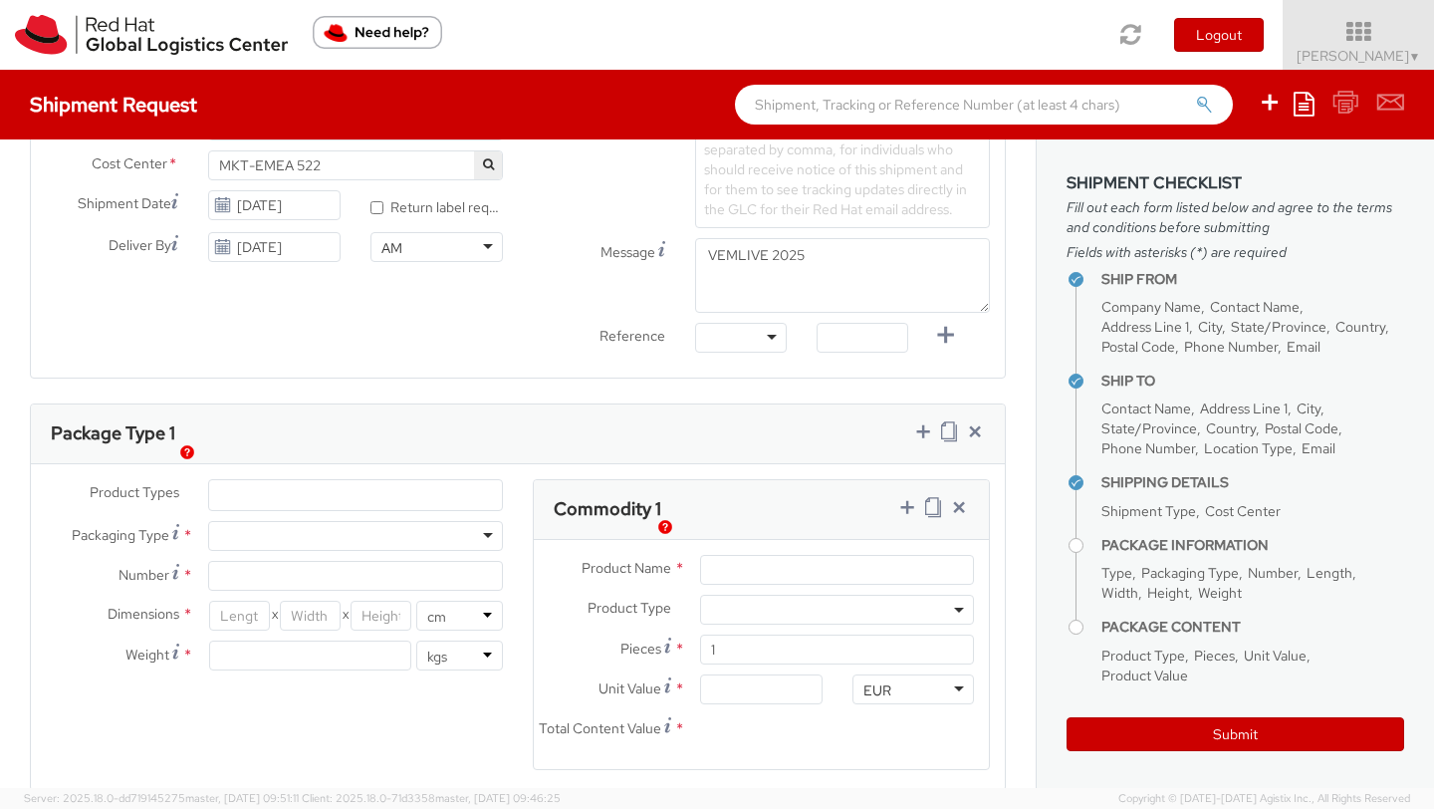
scroll to position [758, 0]
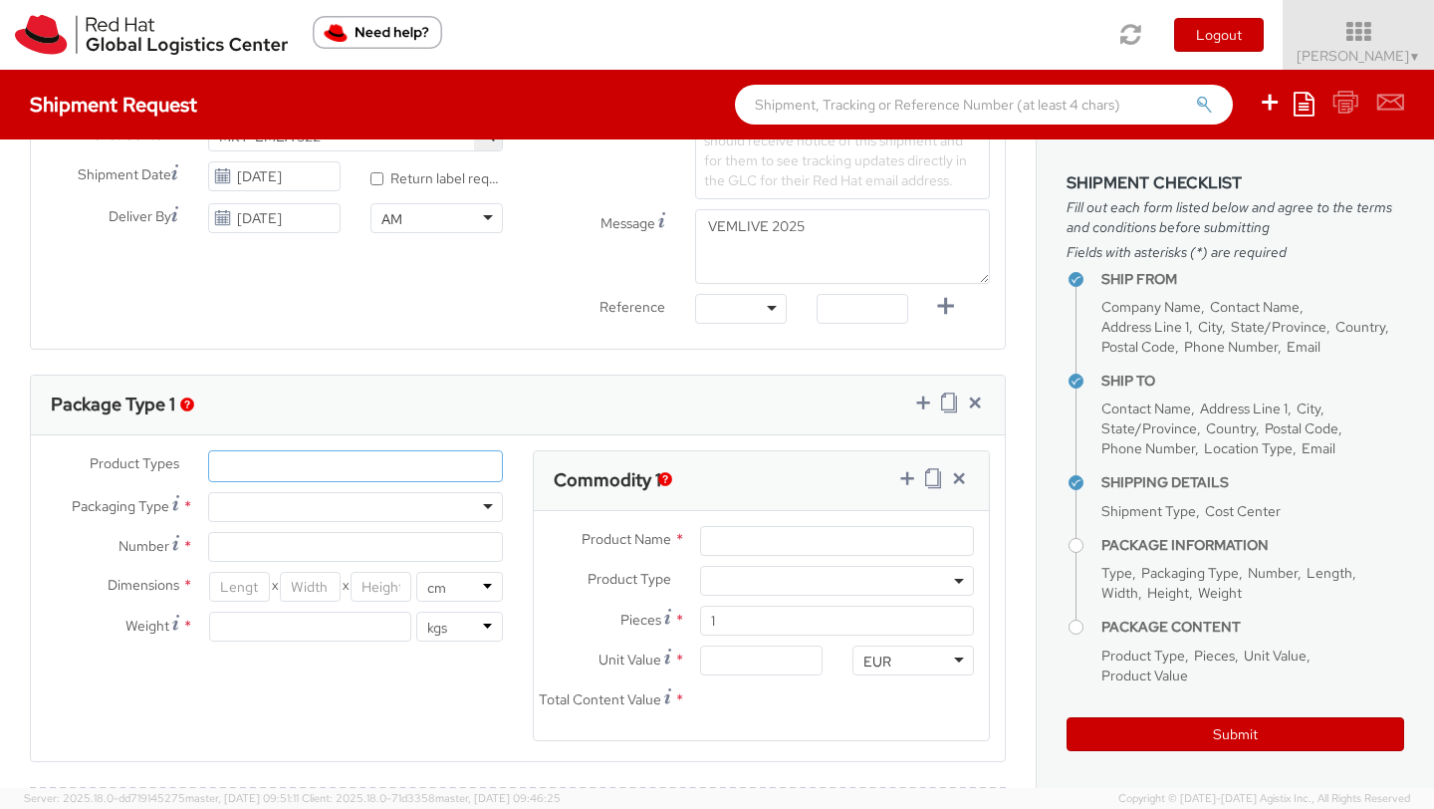
click at [475, 469] on ul at bounding box center [355, 466] width 293 height 30
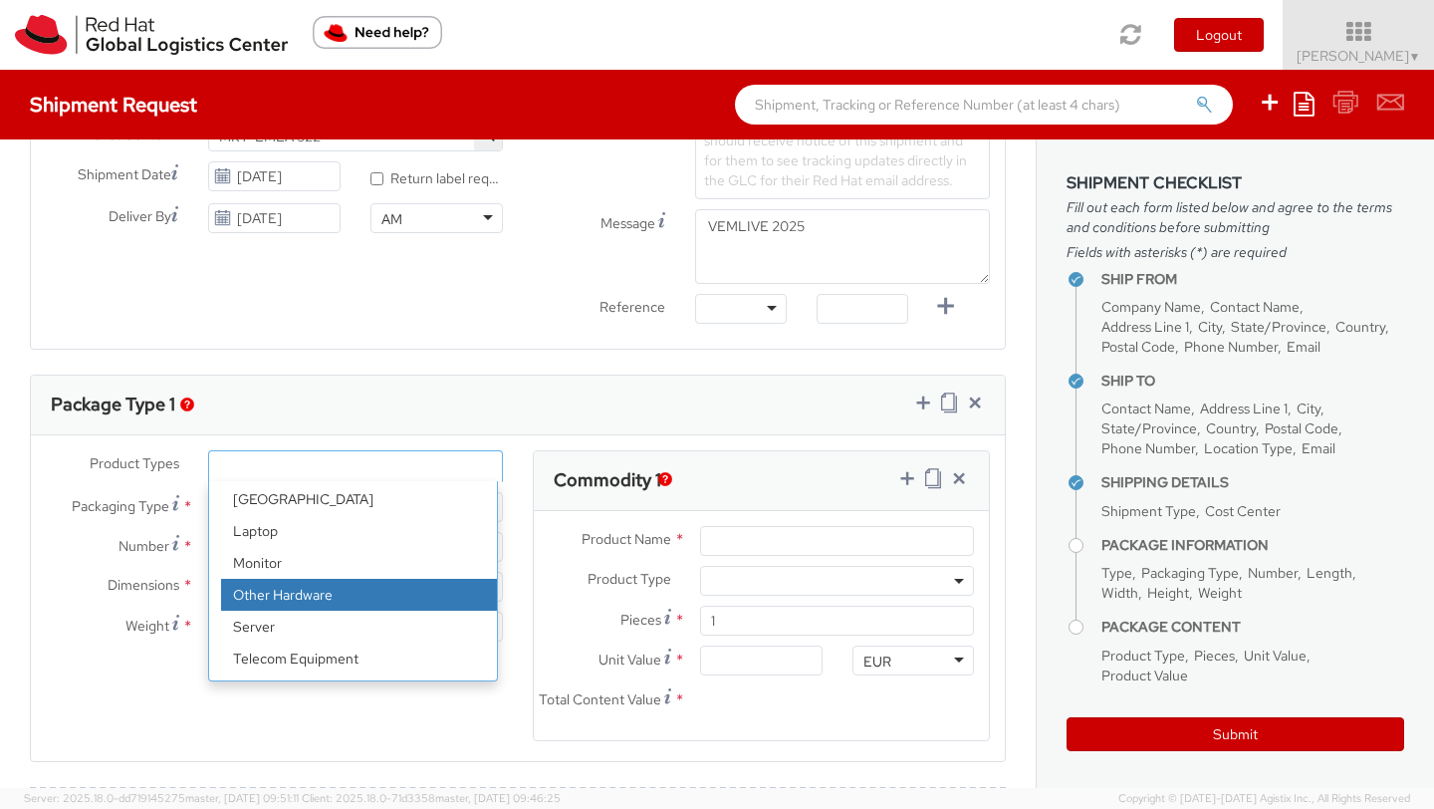
scroll to position [88, 0]
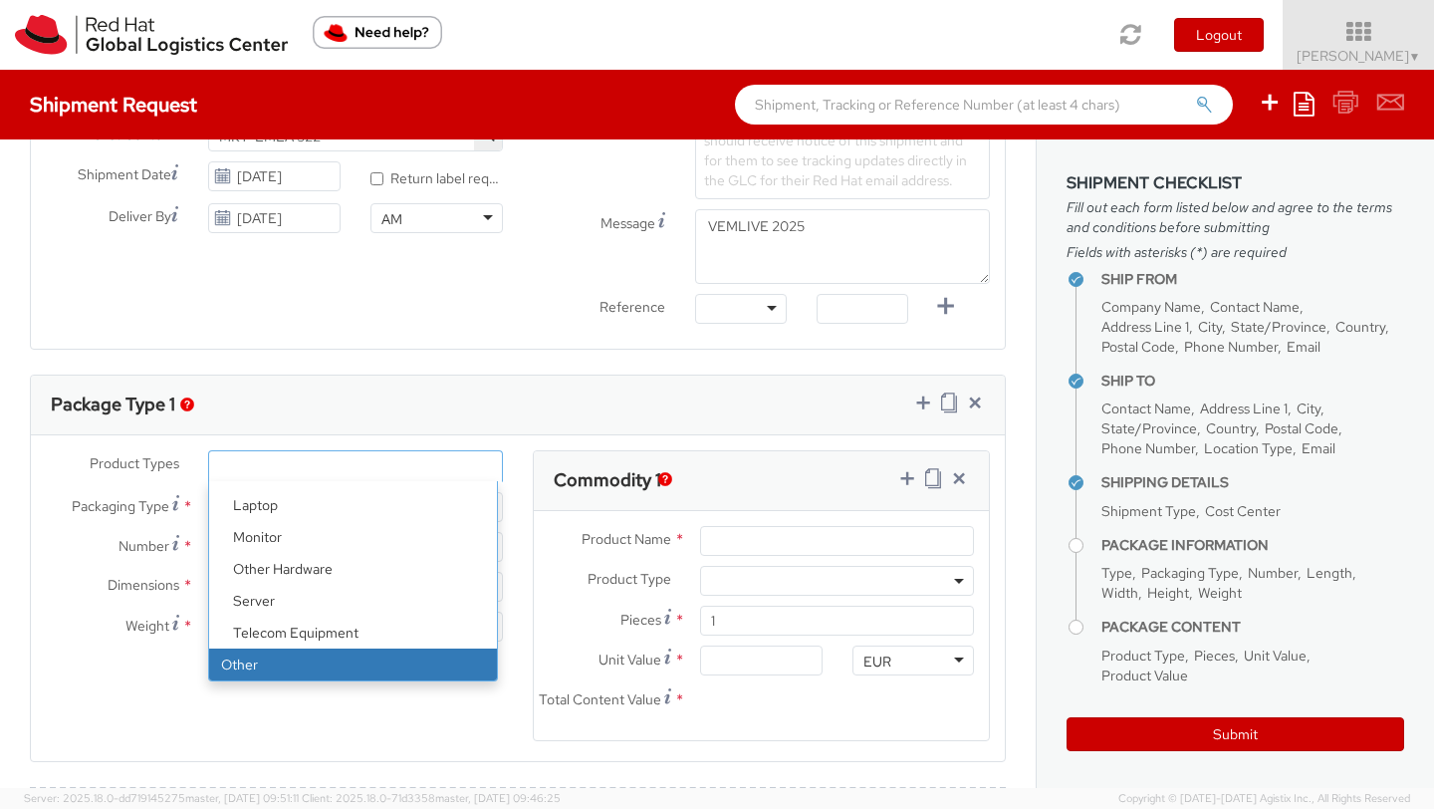
select select "OTHER"
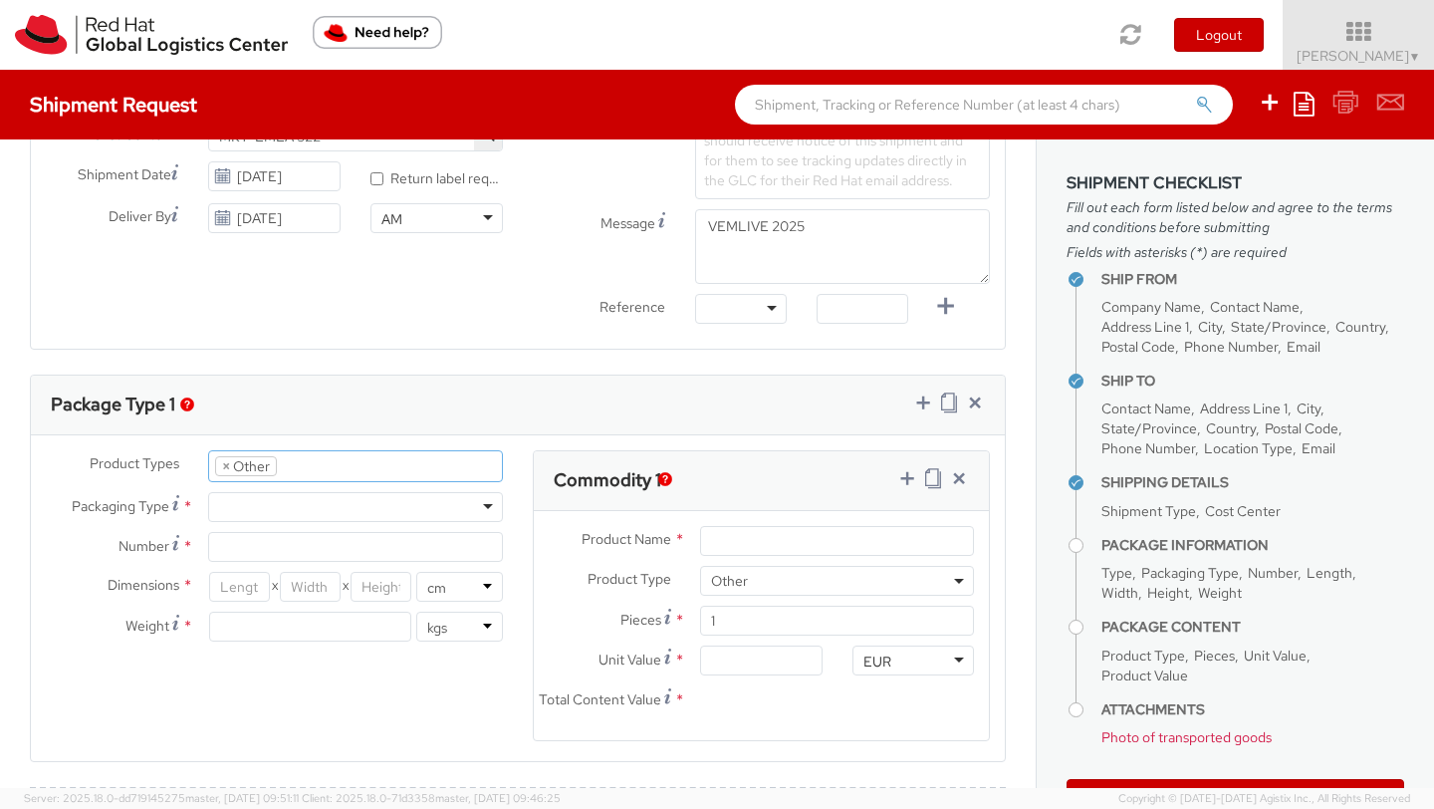
scroll to position [159, 0]
click at [293, 515] on div at bounding box center [355, 507] width 295 height 30
click at [271, 553] on input "Number *" at bounding box center [355, 547] width 295 height 30
type input "1"
type input "2"
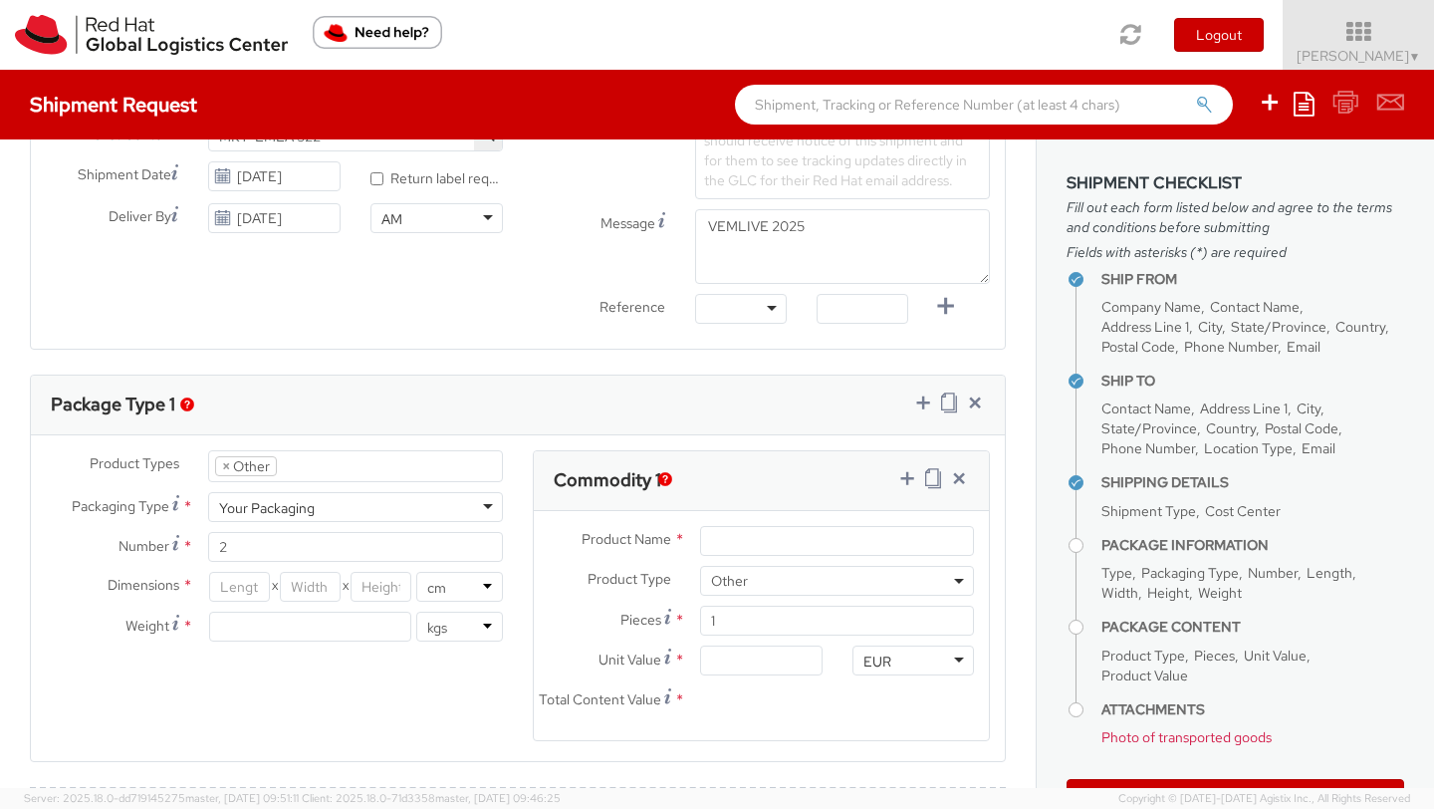
click at [290, 679] on div "Product Types * Documents Docking Station Laptop Monitor Other Hardware Server …" at bounding box center [518, 608] width 974 height 316
click at [723, 539] on input "Product Name *" at bounding box center [837, 541] width 274 height 30
click at [705, 546] on input "Shopping bag" at bounding box center [837, 541] width 274 height 30
drag, startPoint x: 706, startPoint y: 544, endPoint x: 685, endPoint y: 544, distance: 20.9
click at [685, 544] on div "branded Shopping bag" at bounding box center [837, 541] width 304 height 30
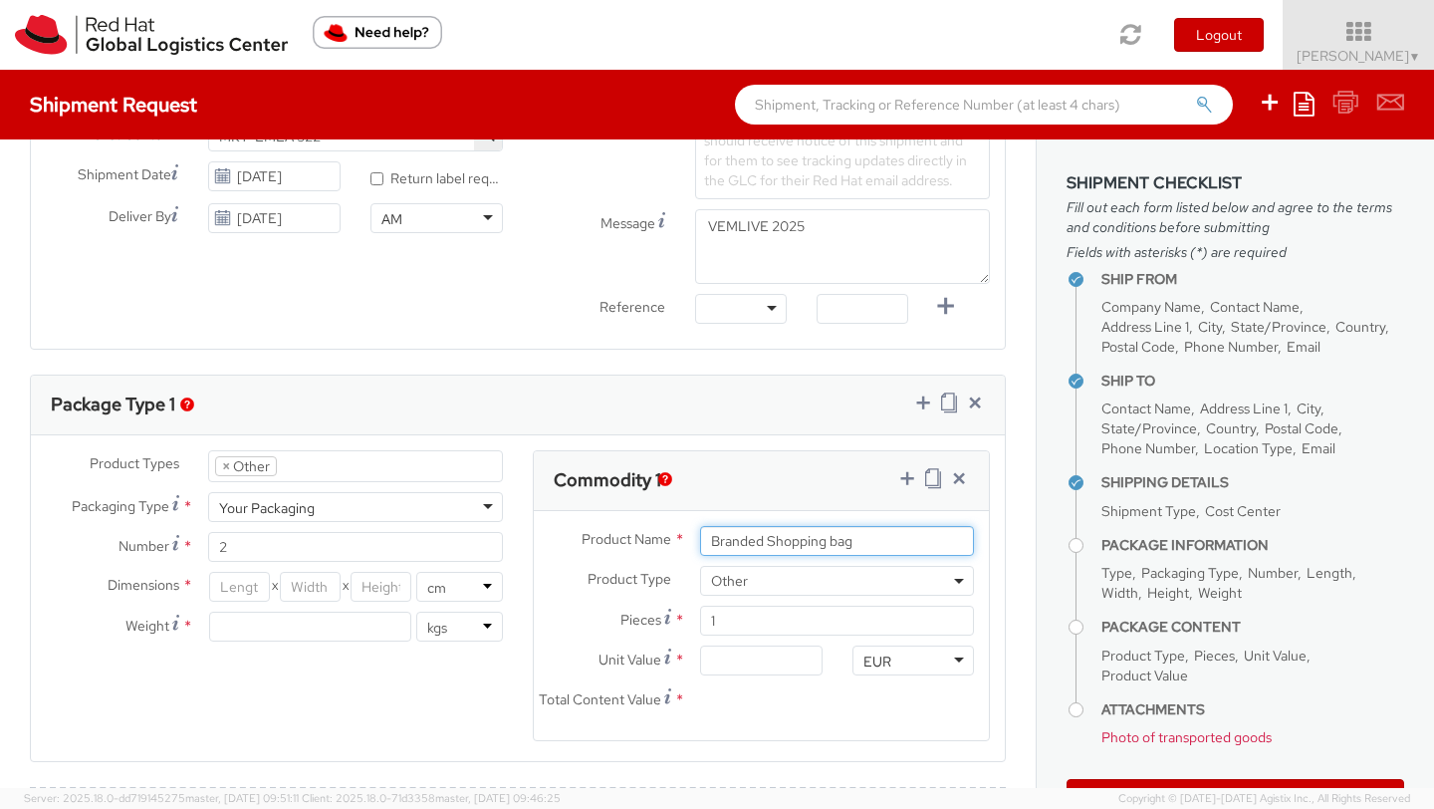
type input "Branded Shopping bag"
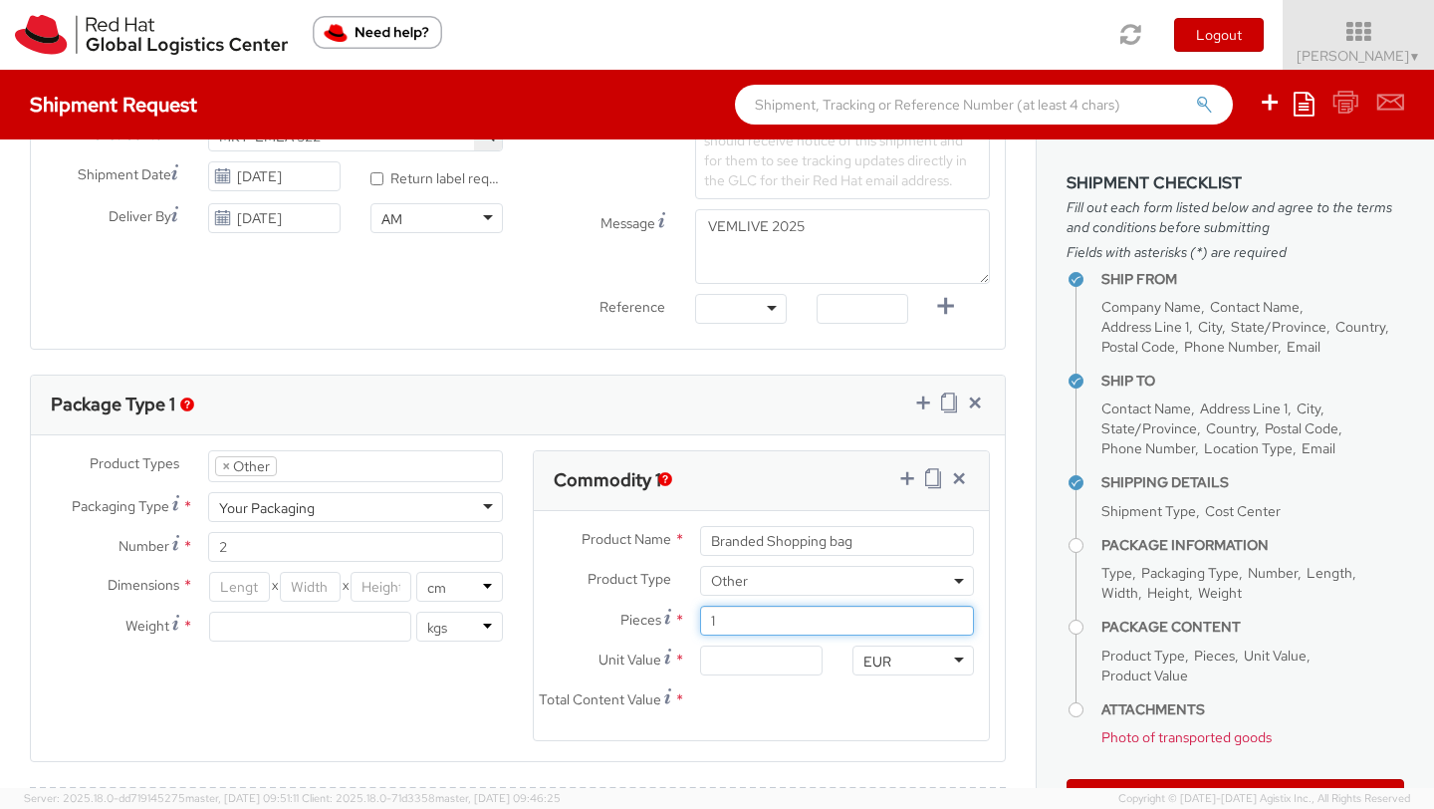
click at [718, 625] on input "1" at bounding box center [837, 620] width 274 height 30
type input "0.00"
type input "35"
drag, startPoint x: 711, startPoint y: 666, endPoint x: 692, endPoint y: 665, distance: 18.9
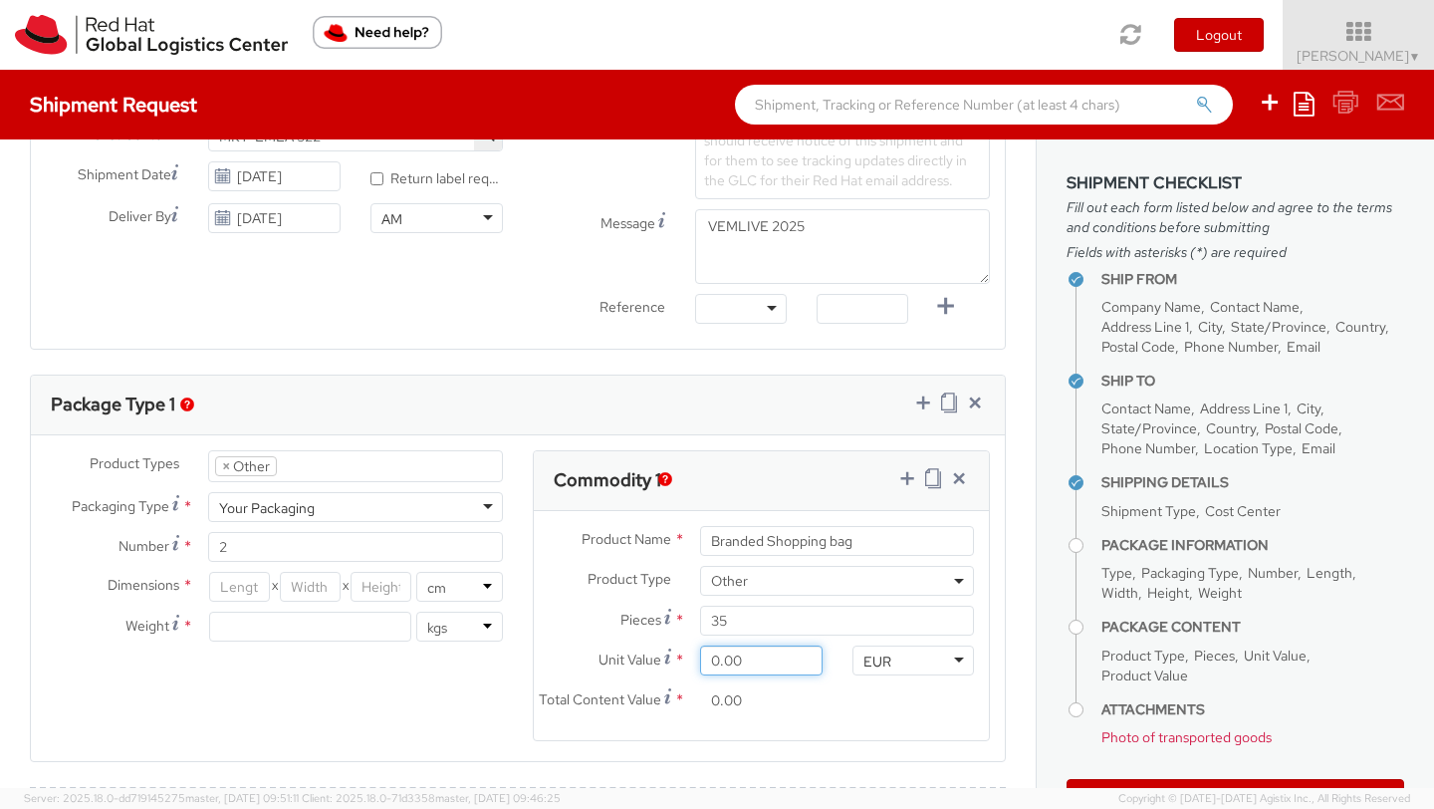
click at [700, 665] on input "0.00" at bounding box center [760, 660] width 121 height 30
type input "4.00"
type input "140.00"
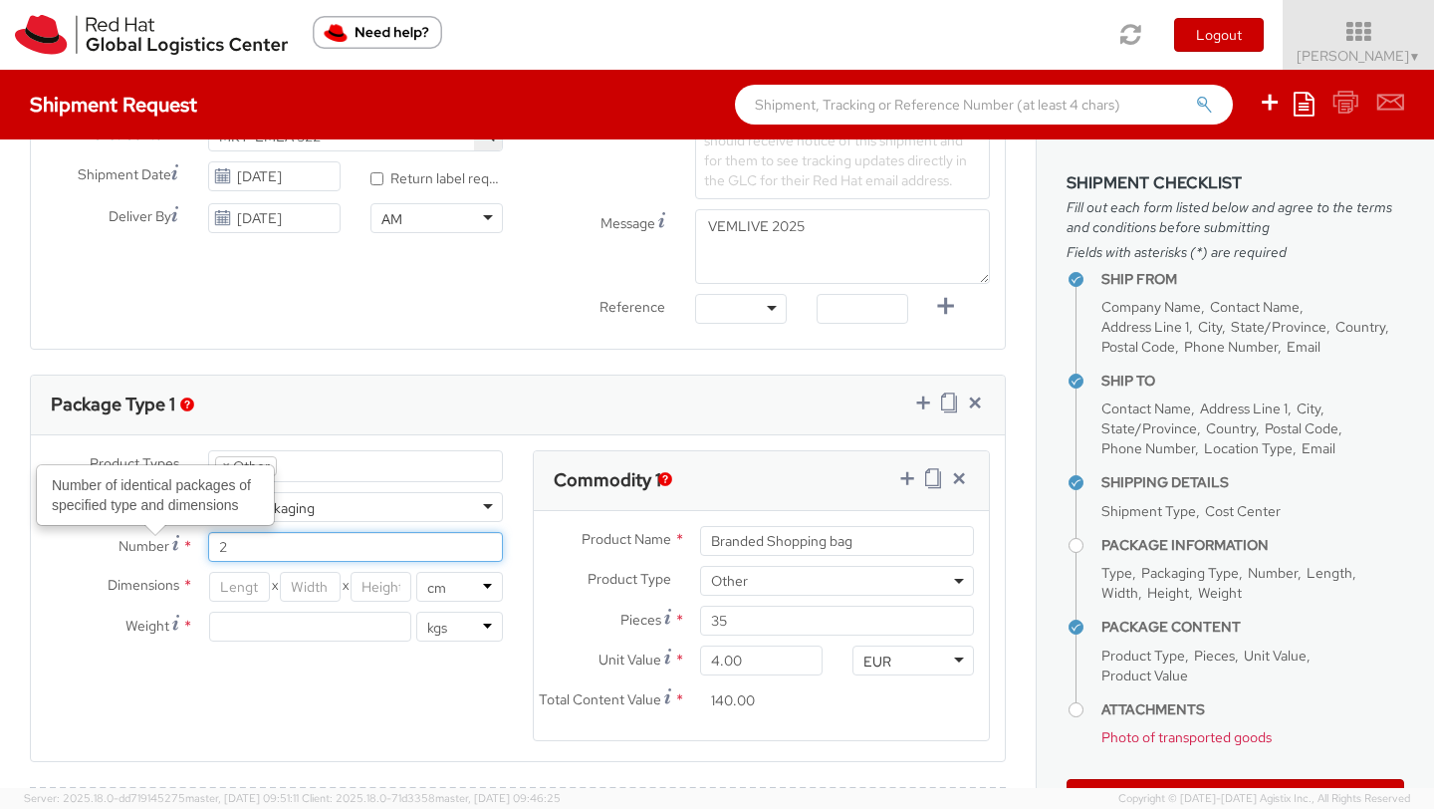
drag, startPoint x: 226, startPoint y: 546, endPoint x: 209, endPoint y: 546, distance: 16.9
click at [209, 546] on input "2" at bounding box center [355, 547] width 295 height 30
type input "1"
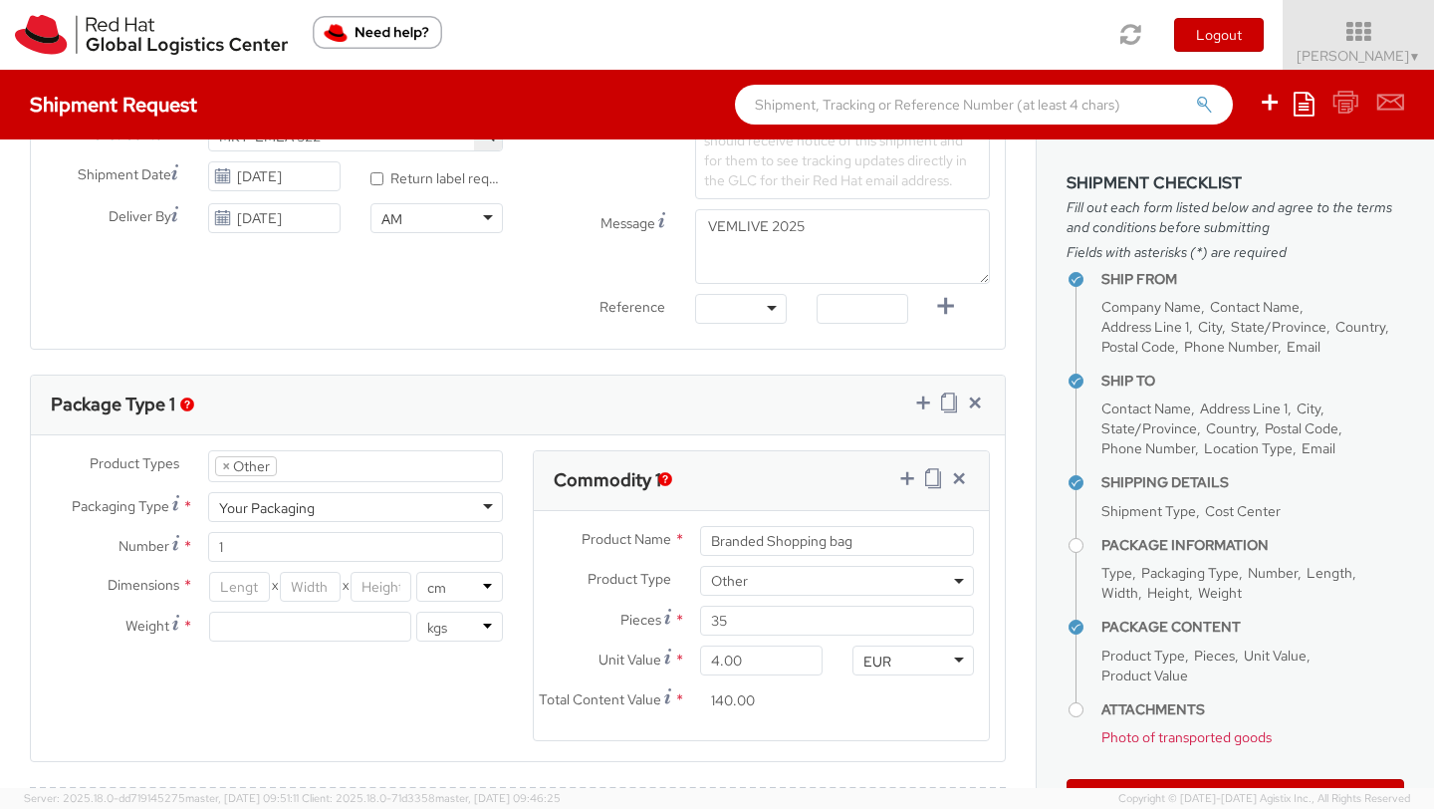
click at [240, 678] on div "Product Types * Documents Docking Station Laptop Monitor Other Hardware Server …" at bounding box center [518, 608] width 974 height 316
click at [244, 625] on input "number" at bounding box center [310, 626] width 202 height 30
type input "8"
click at [269, 685] on div "Product Types * Documents Docking Station Laptop Monitor Other Hardware Server …" at bounding box center [518, 608] width 974 height 316
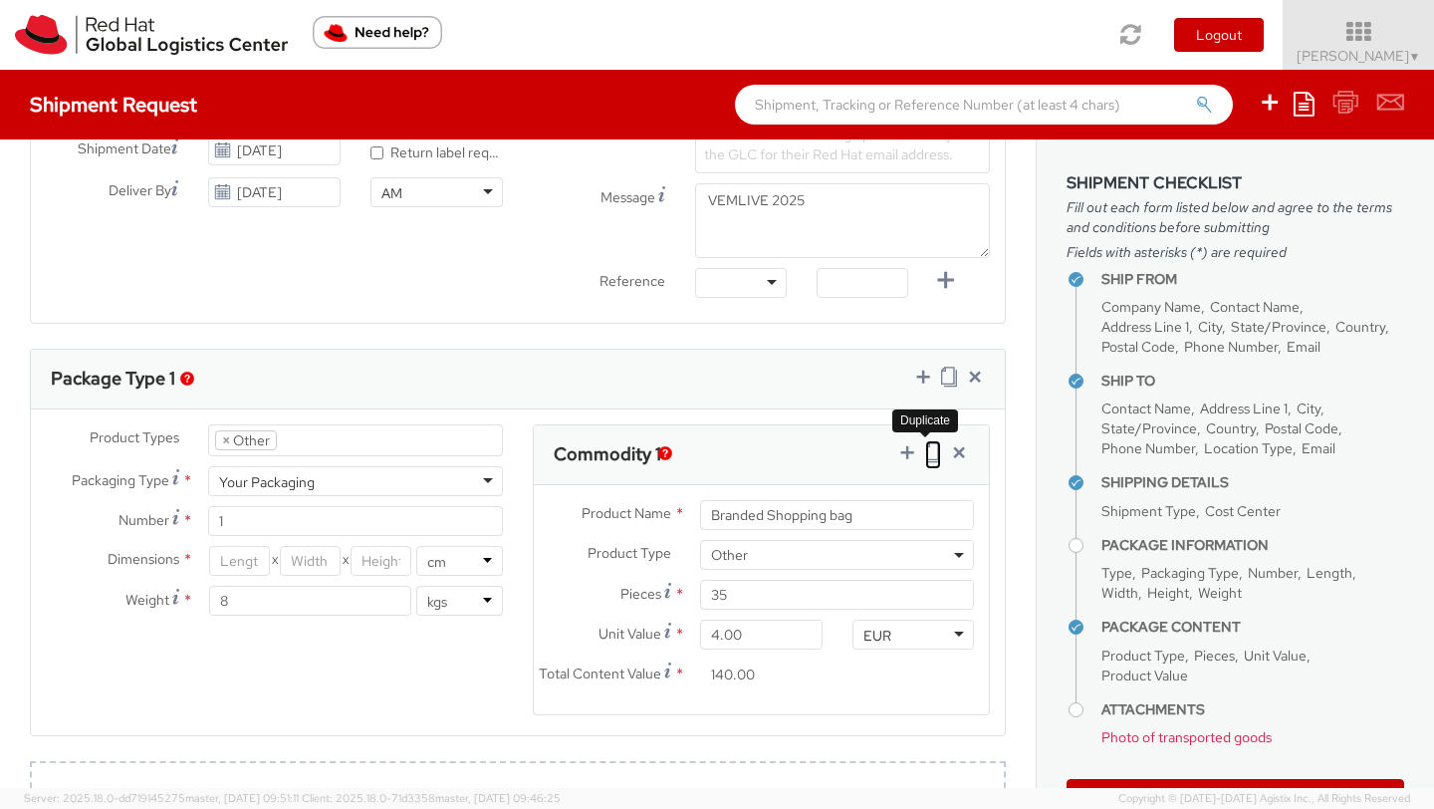
click at [925, 453] on icon at bounding box center [933, 452] width 16 height 20
select select "OTHER"
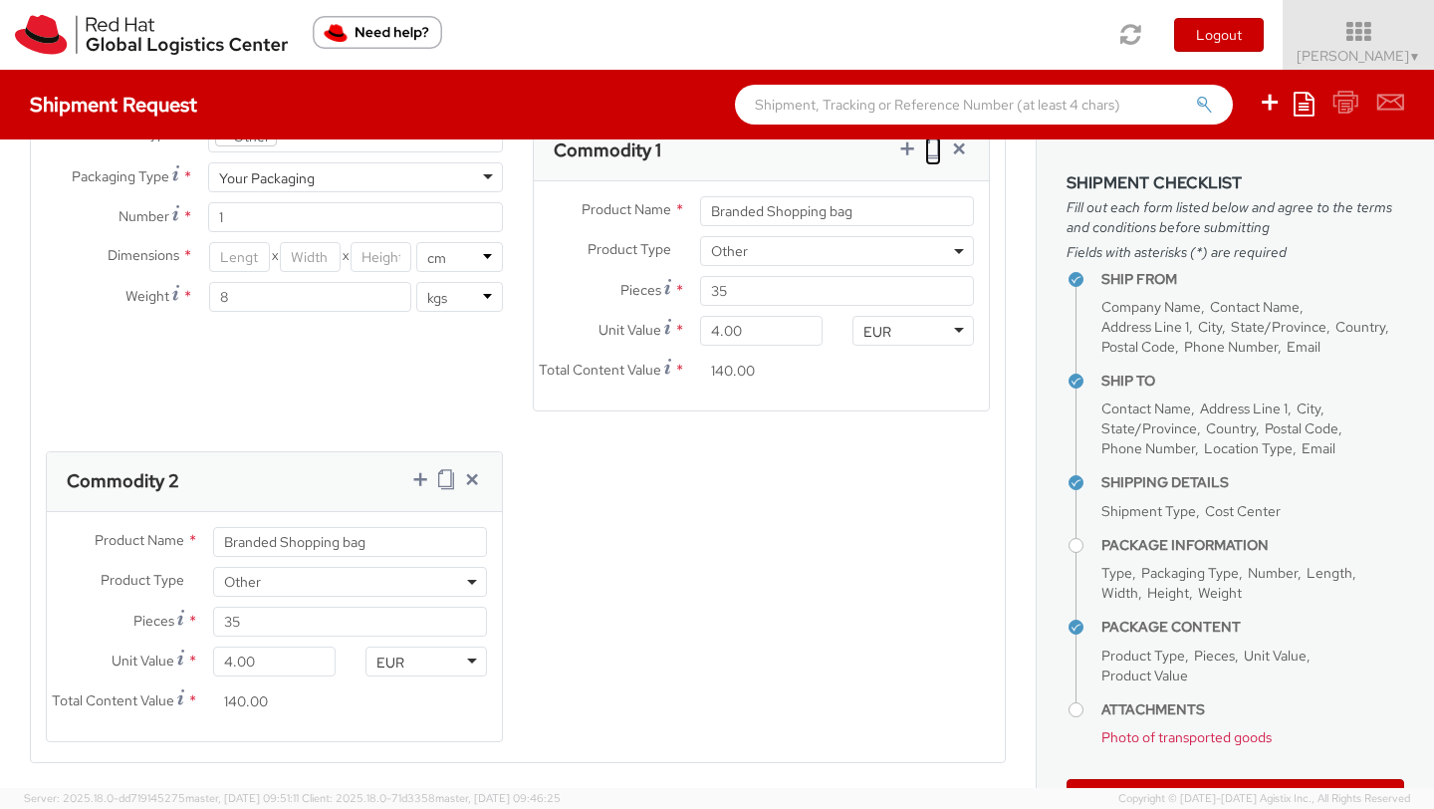
scroll to position [1137, 0]
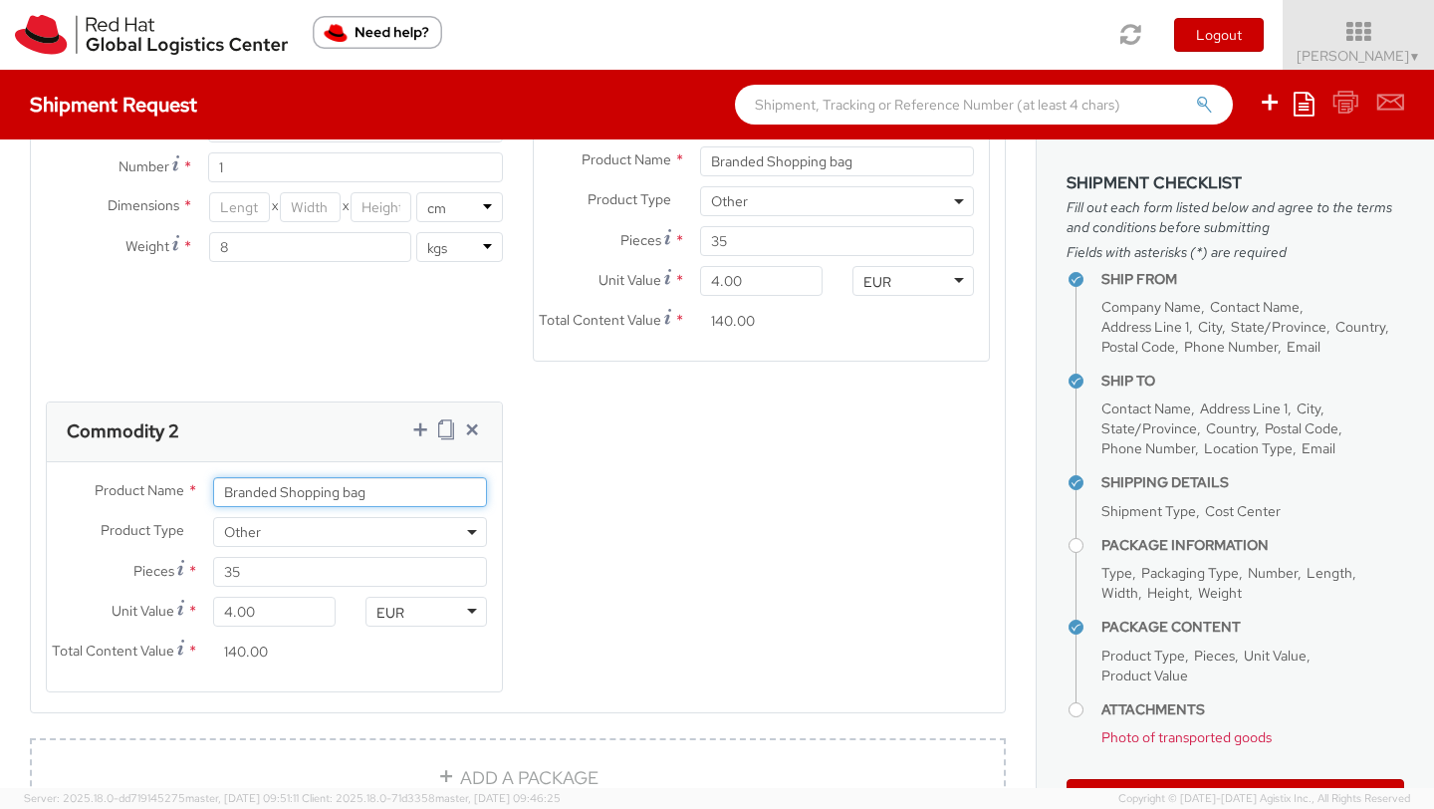
drag, startPoint x: 365, startPoint y: 511, endPoint x: 278, endPoint y: 511, distance: 87.6
click at [278, 507] on input "Branded Shopping bag" at bounding box center [350, 492] width 274 height 30
type input "Branded T-shirt"
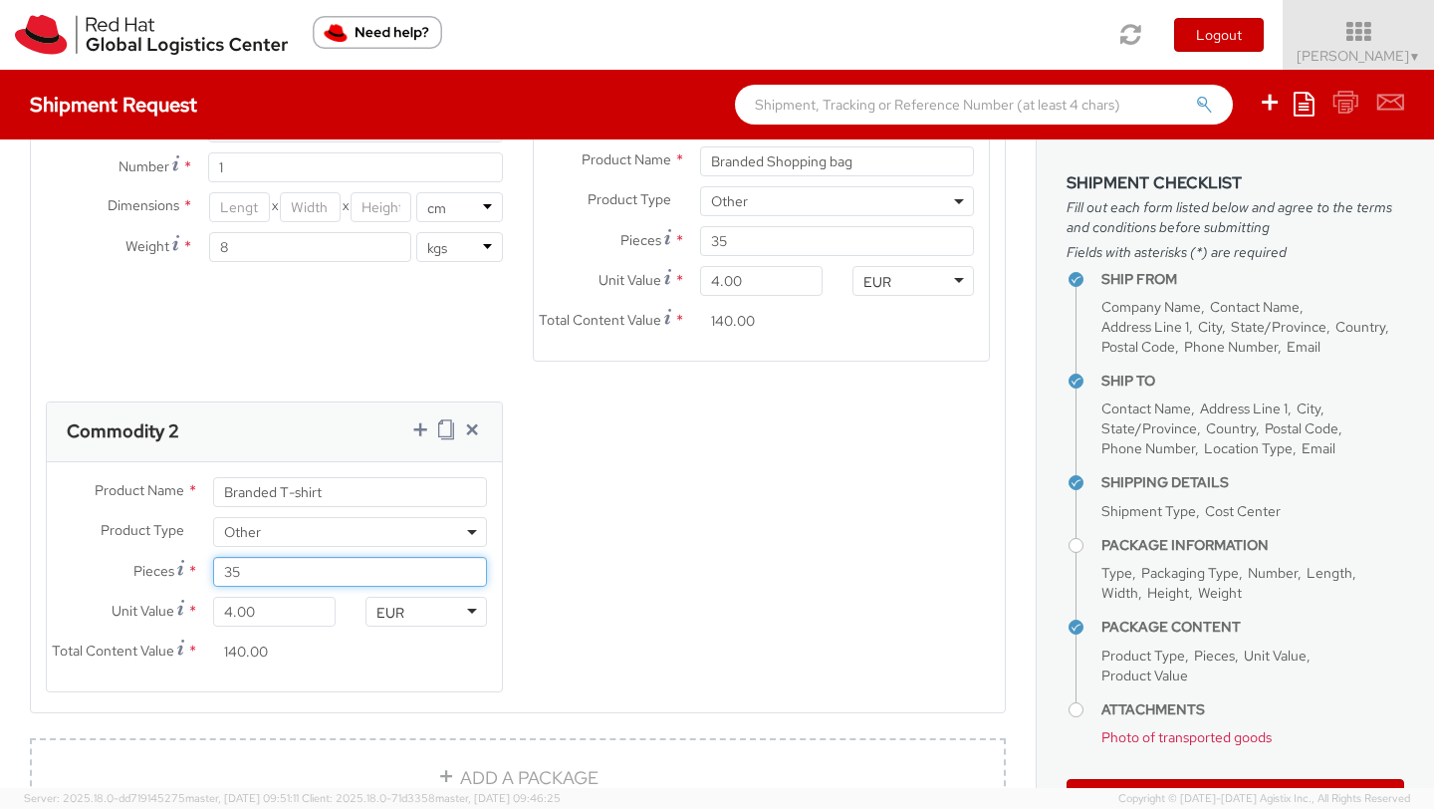
drag, startPoint x: 235, startPoint y: 590, endPoint x: 210, endPoint y: 591, distance: 24.9
click at [210, 587] on div "35" at bounding box center [350, 572] width 304 height 30
type input "1"
type input "4.00"
type input "10"
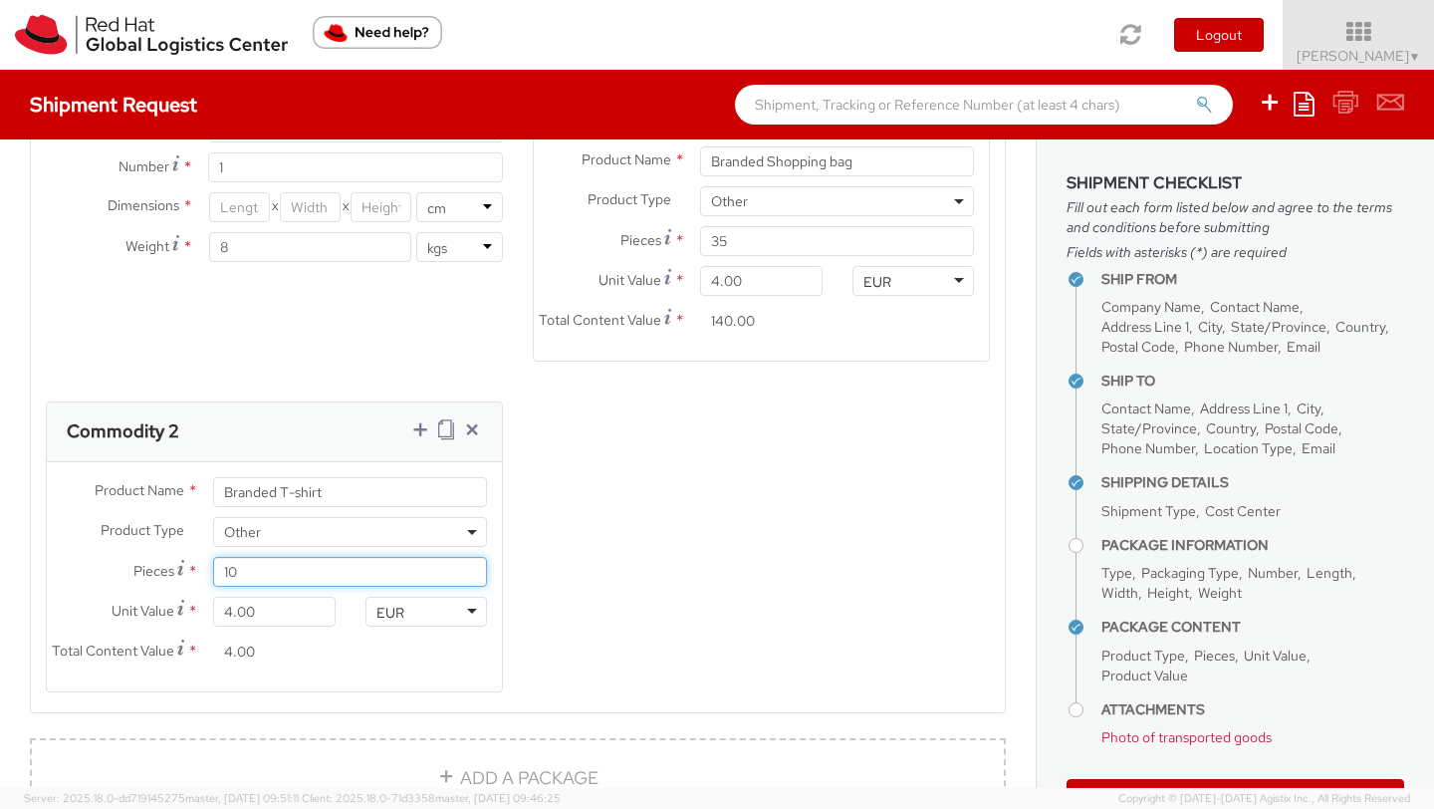
type input "40.00"
type input "10"
drag, startPoint x: 230, startPoint y: 630, endPoint x: 213, endPoint y: 630, distance: 16.9
click at [213, 626] on input "4.00" at bounding box center [273, 611] width 121 height 30
type input "8.00"
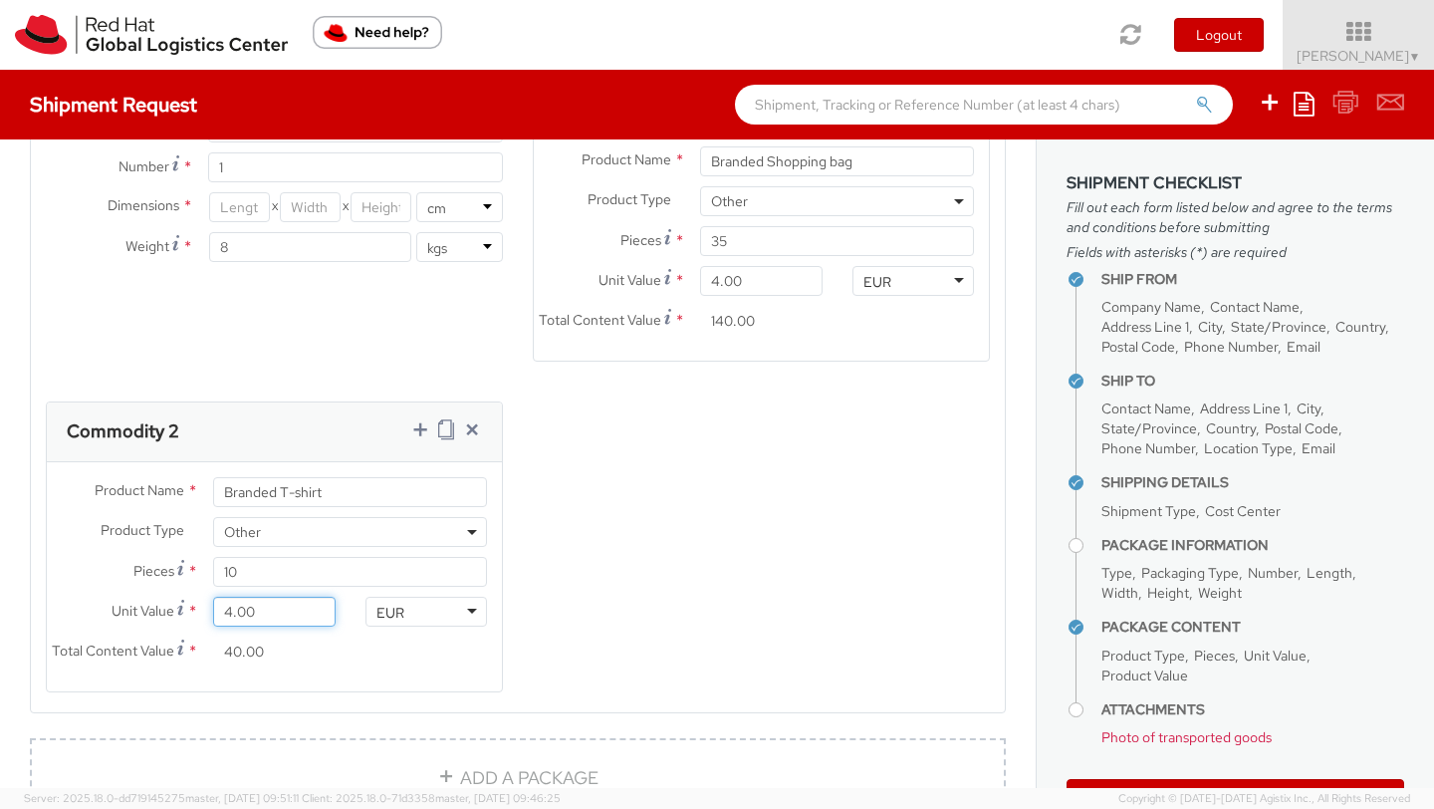
type input "80.00"
click at [328, 666] on input "80.00" at bounding box center [273, 651] width 121 height 30
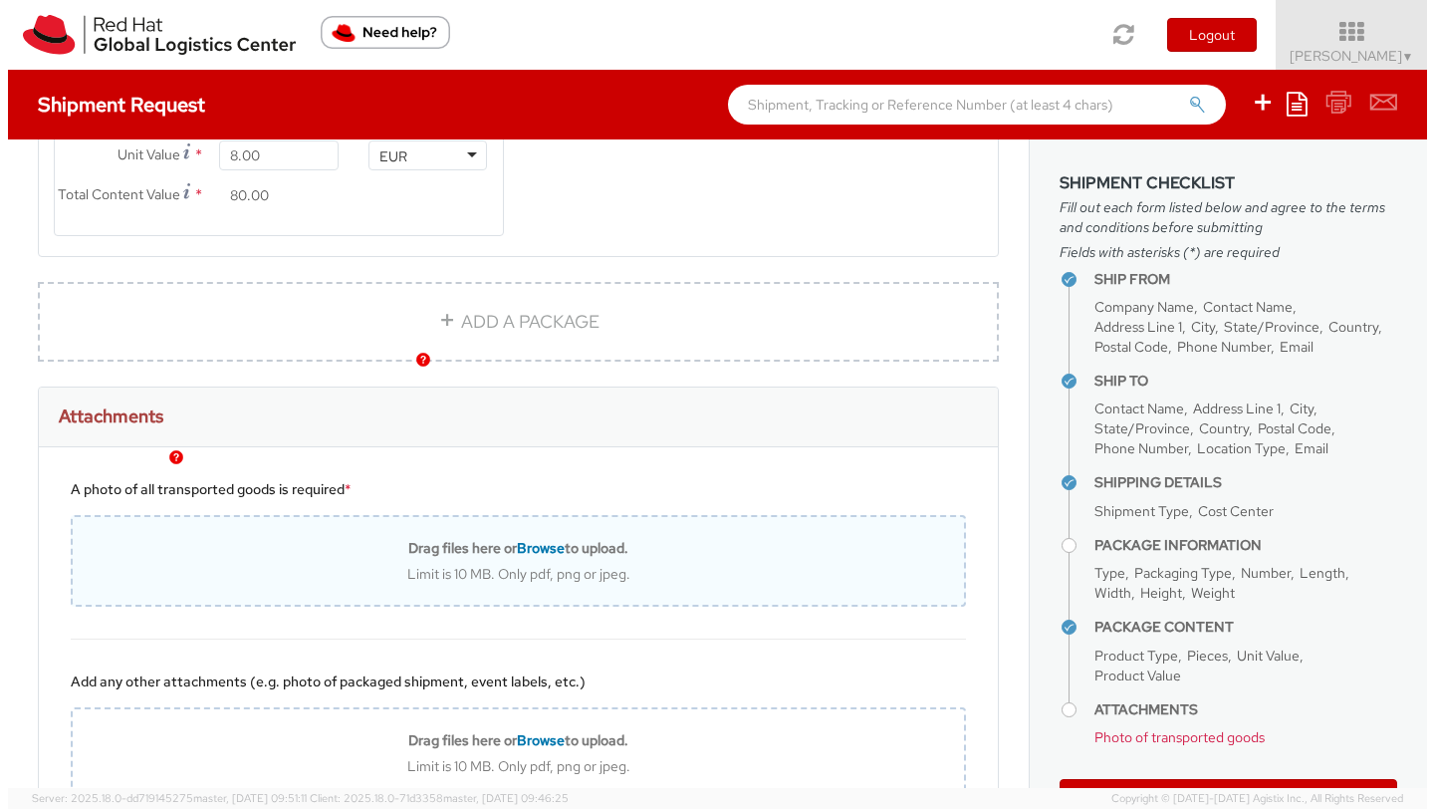
scroll to position [1586, 0]
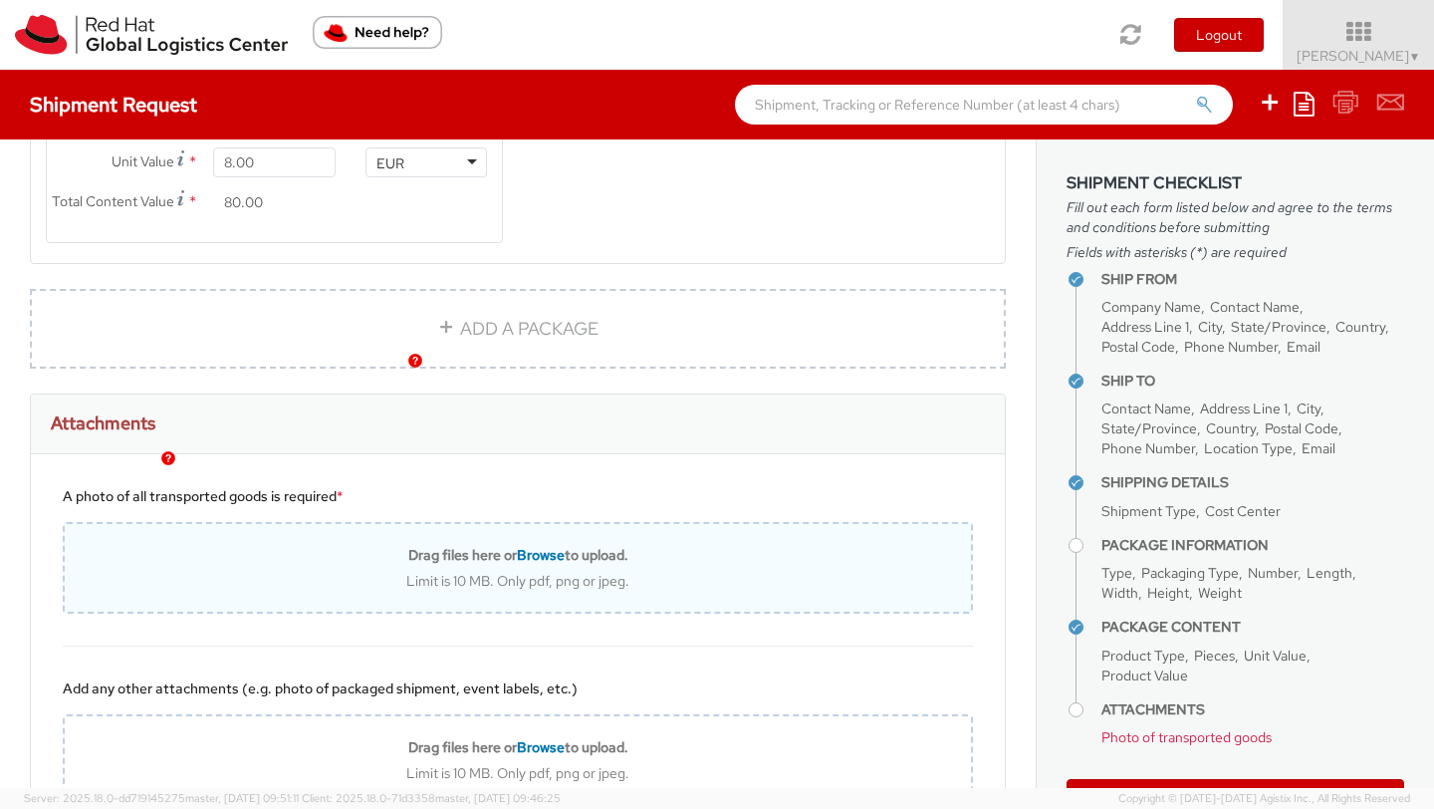
click at [526, 564] on span "Browse" at bounding box center [541, 555] width 48 height 18
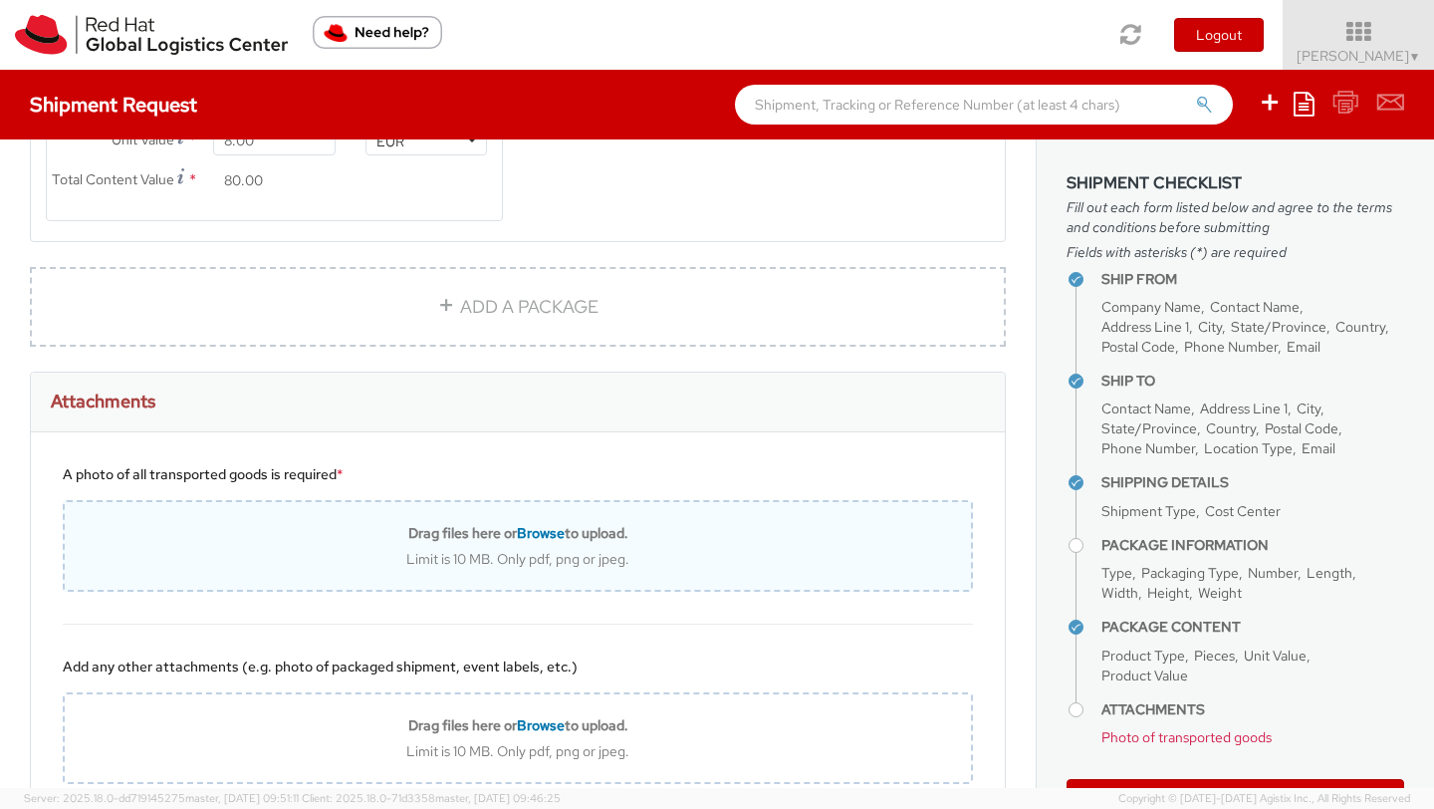
scroll to position [1776, 0]
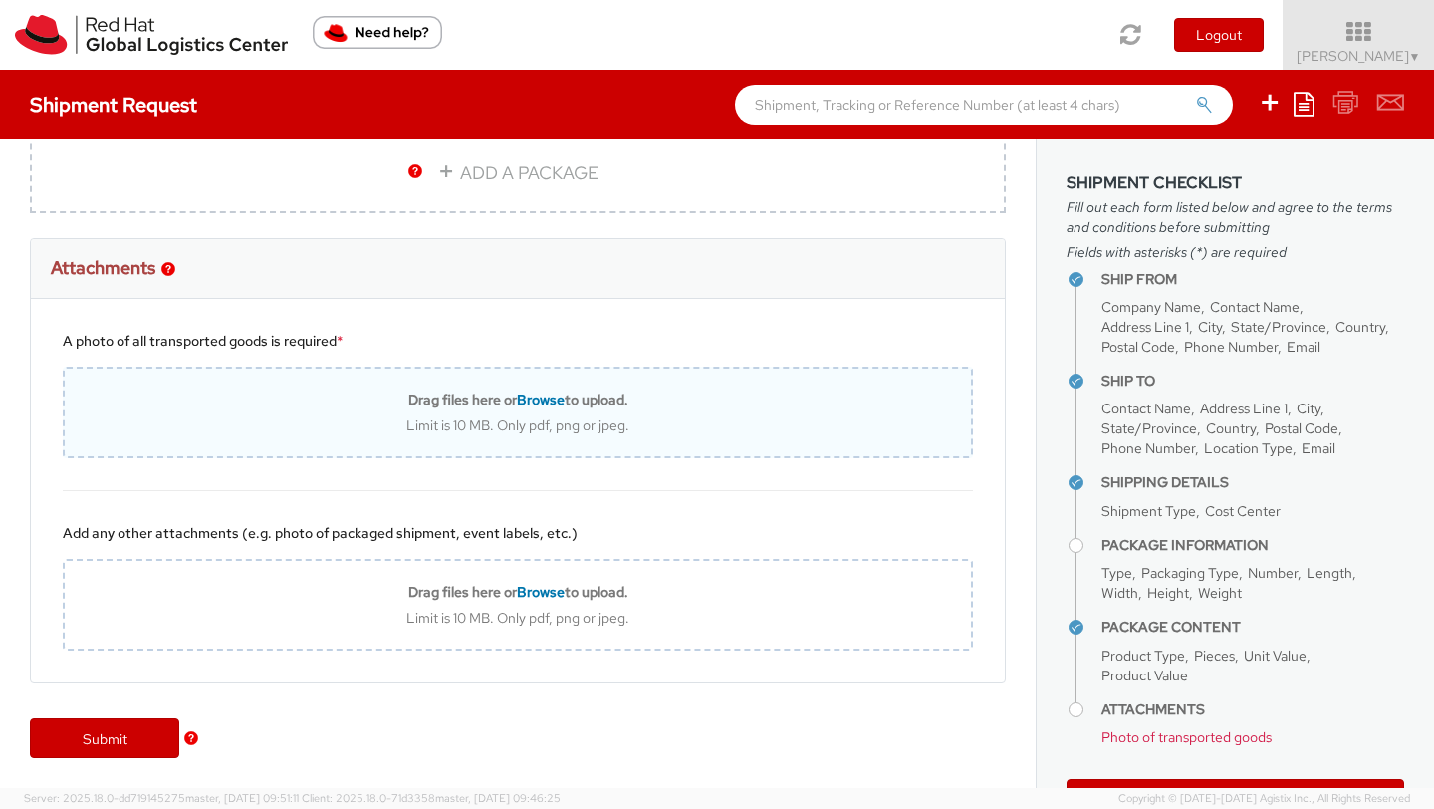
click at [533, 402] on span "Browse" at bounding box center [541, 399] width 48 height 18
type input "C:\fakepath\IMG_3175.jpg"
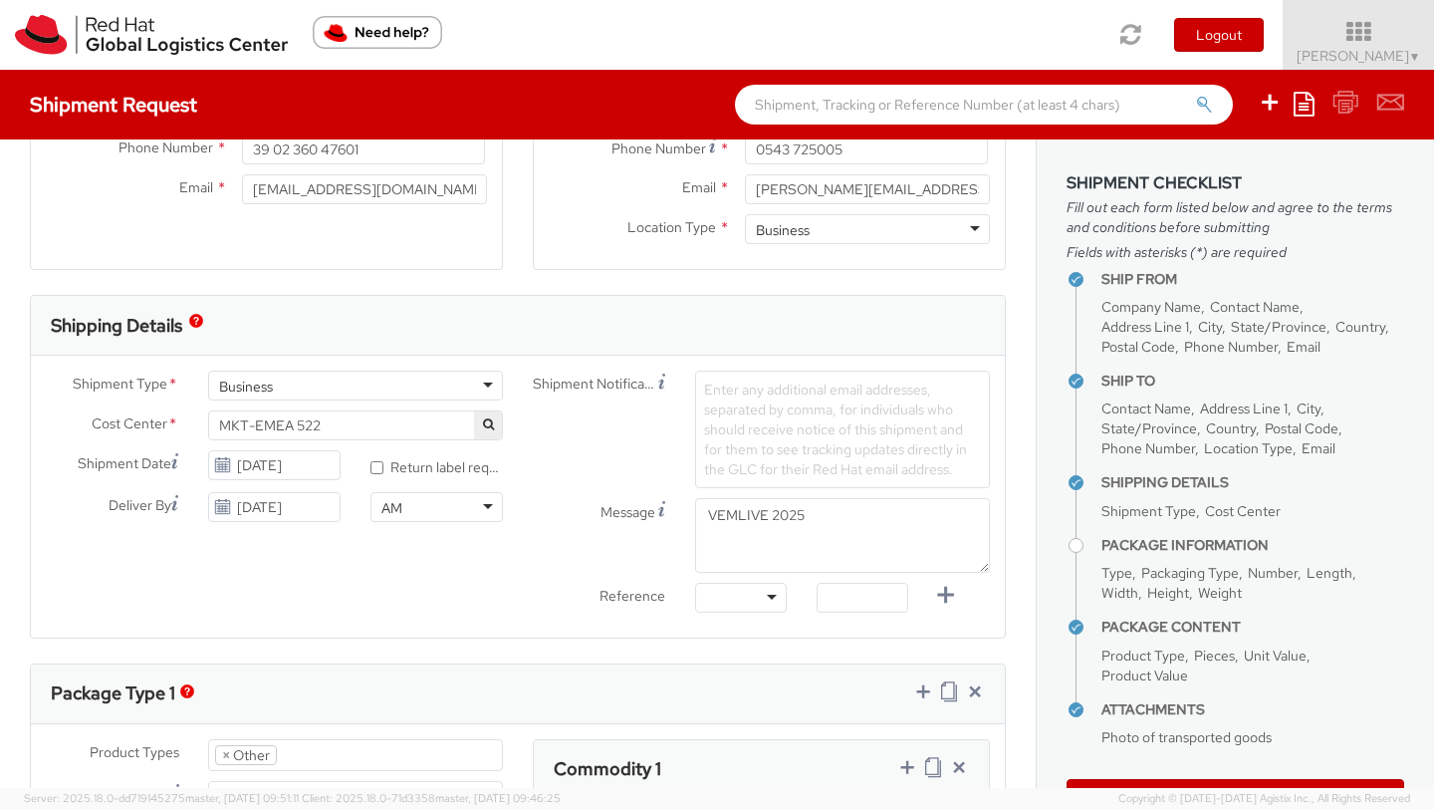
scroll to position [478, 0]
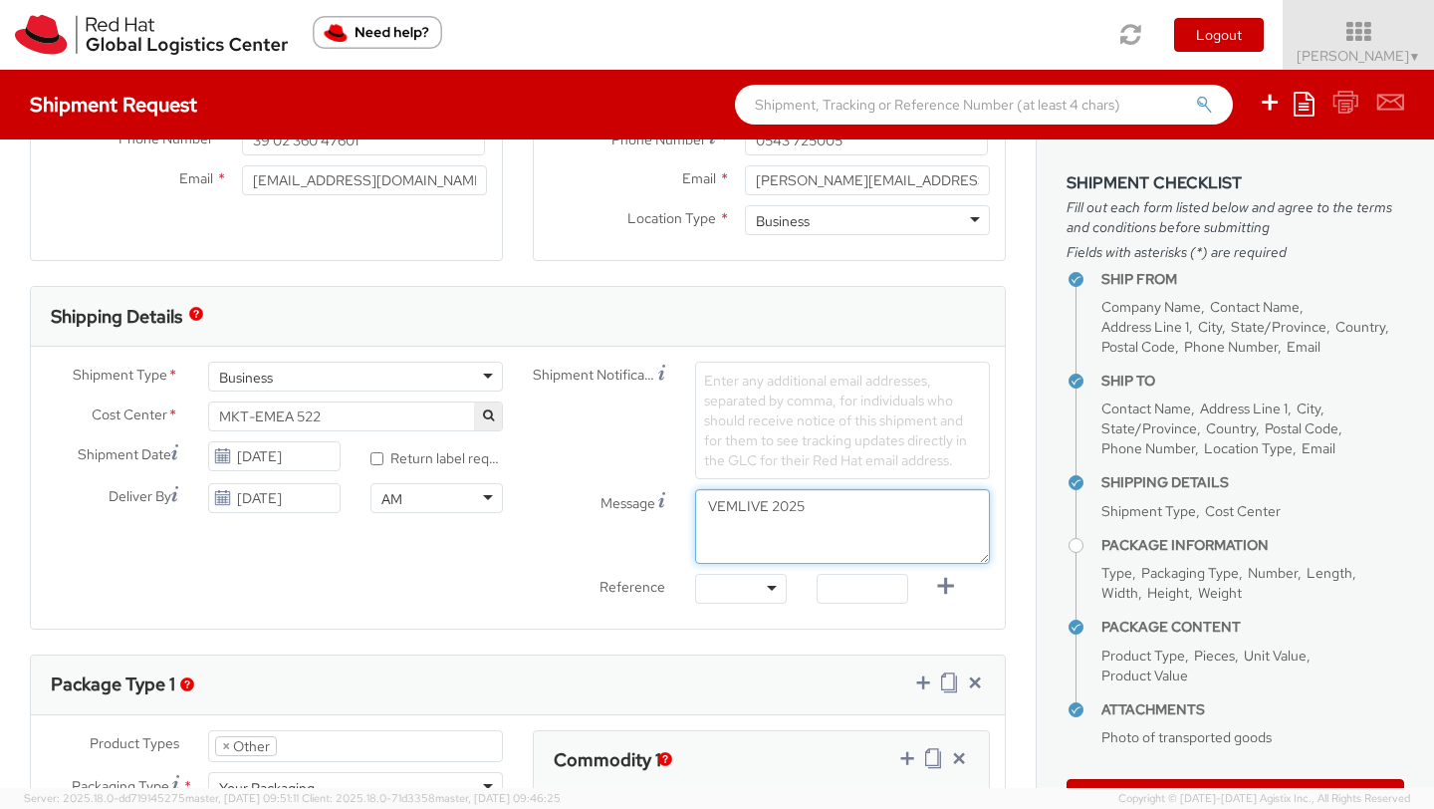
click at [727, 510] on textarea "VEMLIVE 2025" at bounding box center [842, 526] width 295 height 75
click at [810, 519] on textarea "VEM LIVE 2025" at bounding box center [842, 526] width 295 height 75
click at [738, 511] on textarea "VEM LIVE 2025" at bounding box center [842, 526] width 295 height 75
click at [729, 510] on textarea "VEM LIVE 2025" at bounding box center [842, 526] width 295 height 75
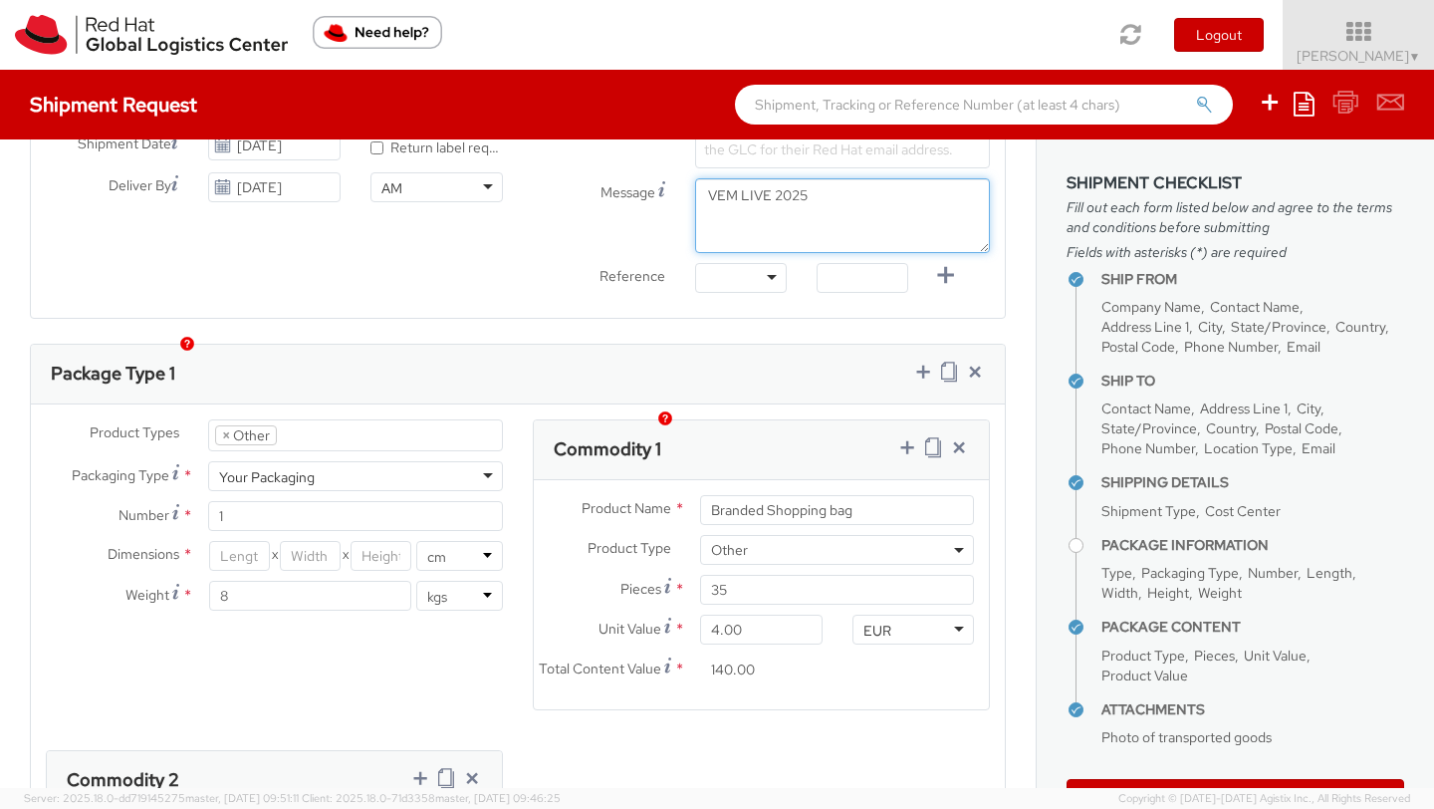
scroll to position [904, 0]
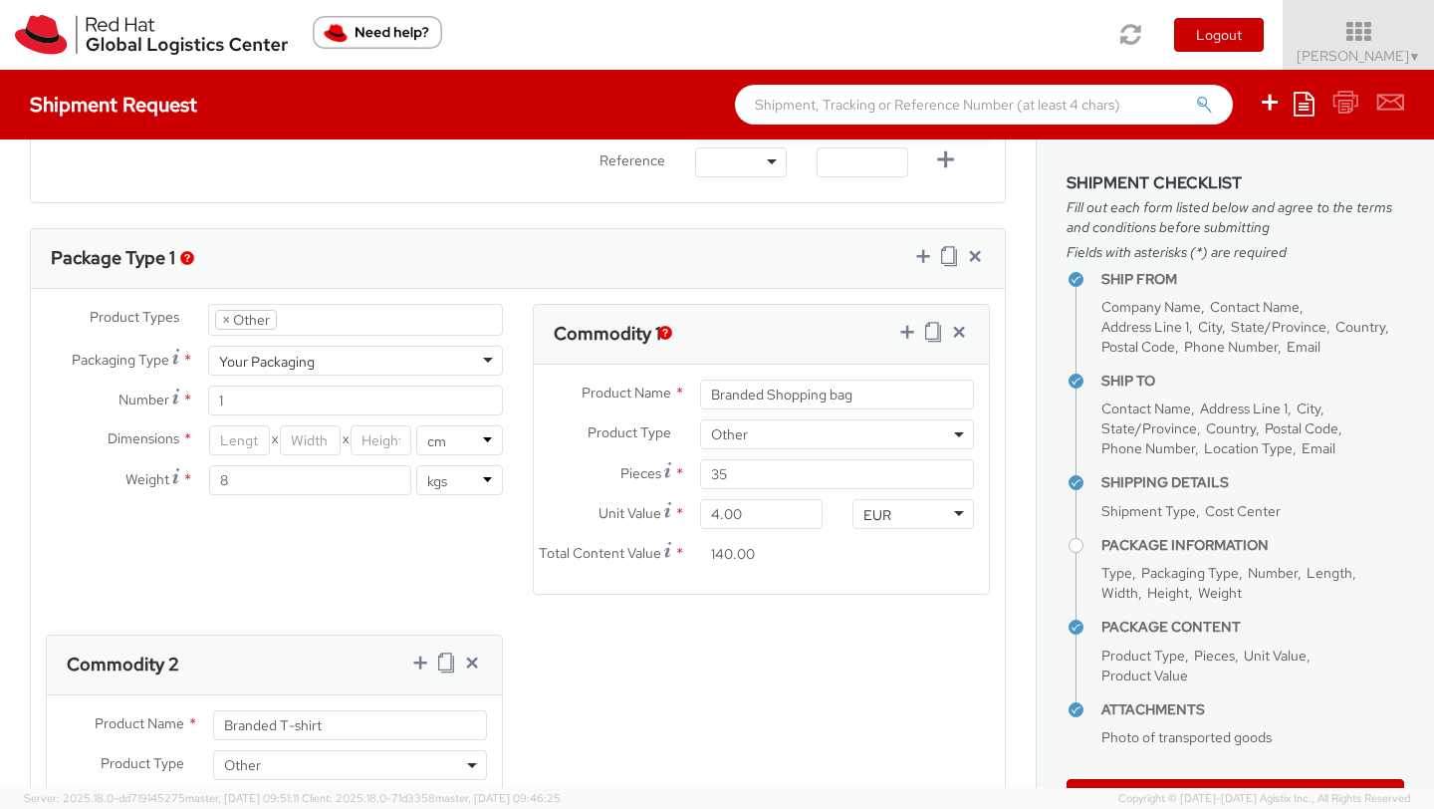
type textarea "VEM LIVE 2025"
click at [237, 445] on input "number" at bounding box center [239, 440] width 61 height 30
click at [248, 437] on input "number" at bounding box center [239, 440] width 61 height 30
type input "36"
click at [312, 442] on input "number" at bounding box center [310, 440] width 61 height 30
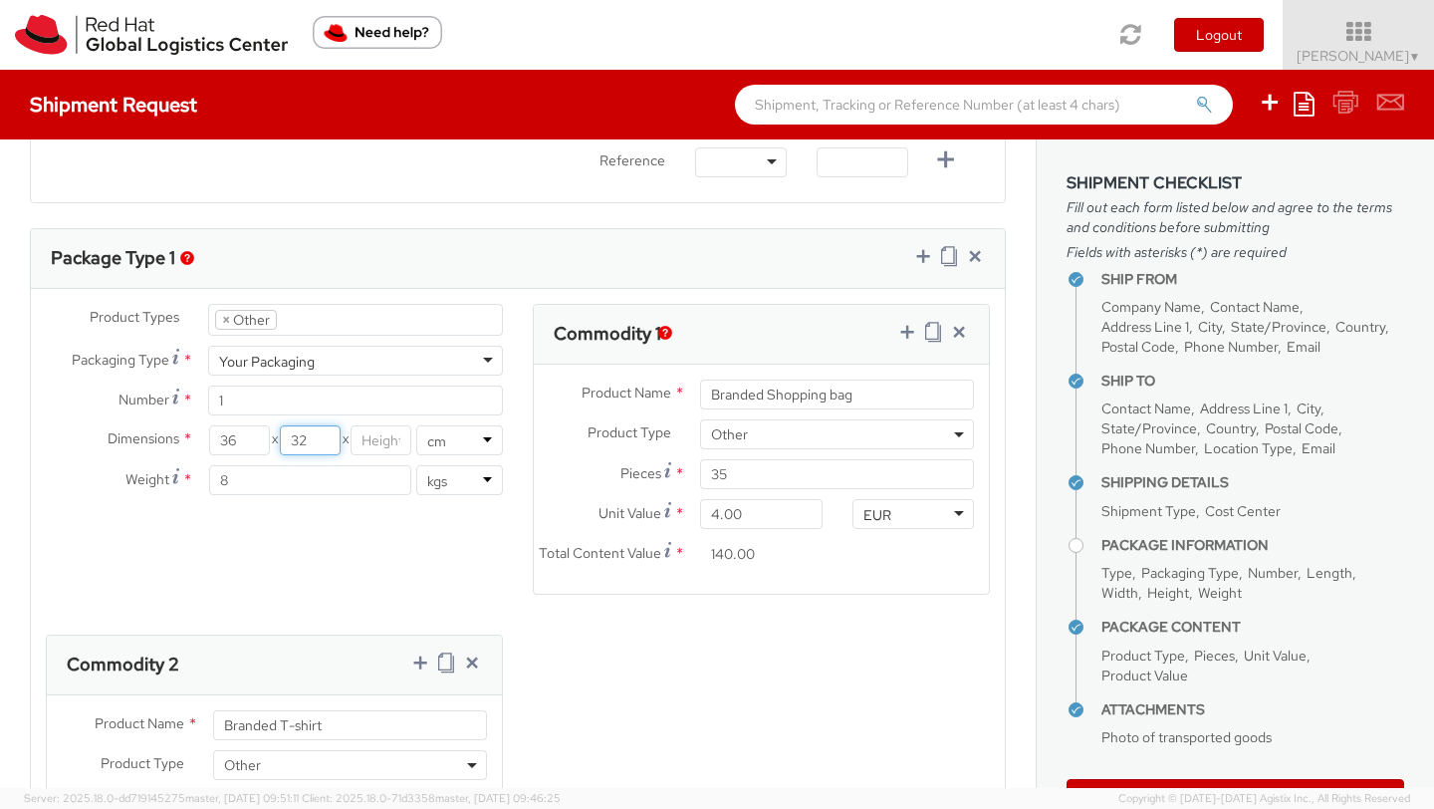
type input "32"
click at [375, 447] on input "number" at bounding box center [381, 440] width 61 height 30
type input "48"
click at [371, 551] on div "Product Types * Documents Docking Station Laptop Monitor Other Hardware Server …" at bounding box center [518, 627] width 974 height 646
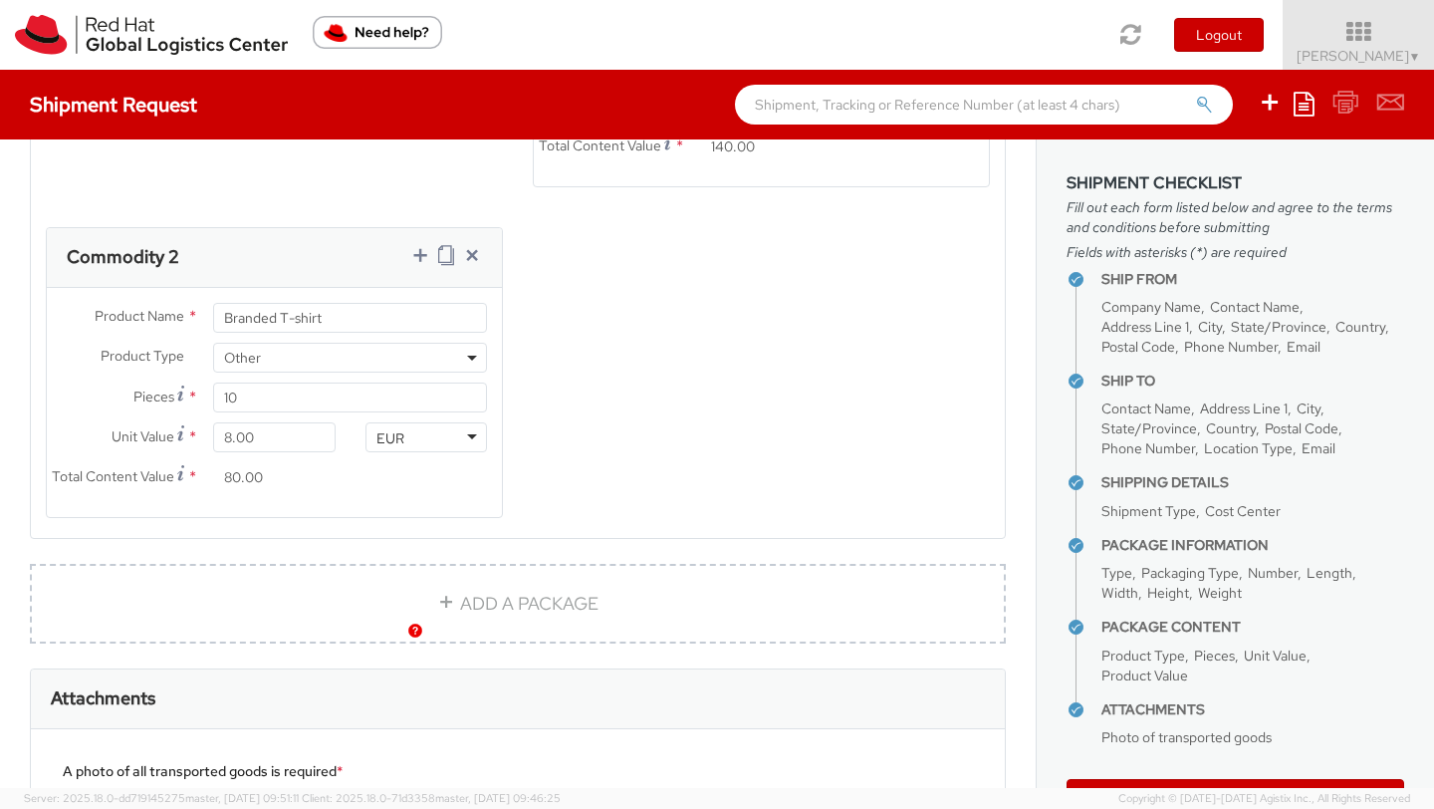
scroll to position [1843, 0]
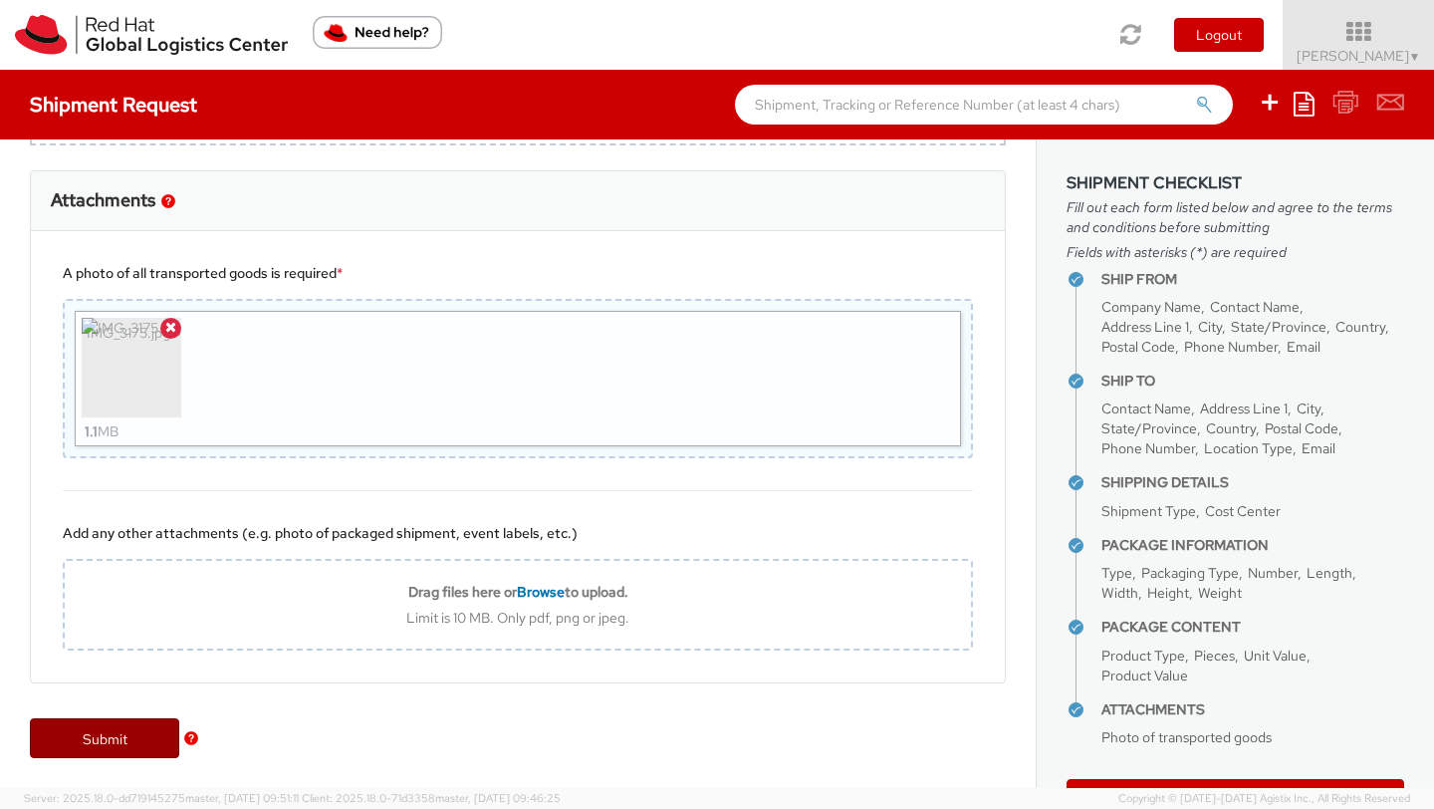
click at [127, 727] on link "Submit" at bounding box center [104, 738] width 149 height 40
